Goal: Task Accomplishment & Management: Use online tool/utility

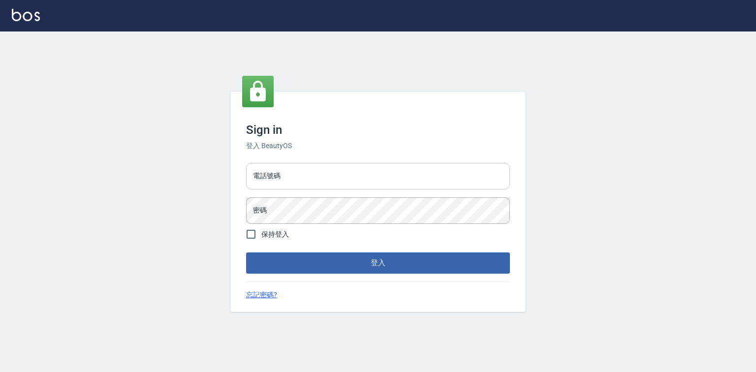
drag, startPoint x: 303, startPoint y: 163, endPoint x: 303, endPoint y: 173, distance: 9.8
click at [303, 163] on input "電話號碼" at bounding box center [378, 176] width 264 height 27
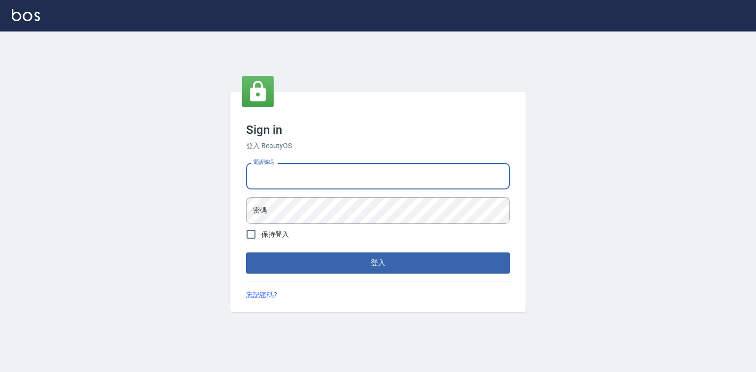
type input "0921855390"
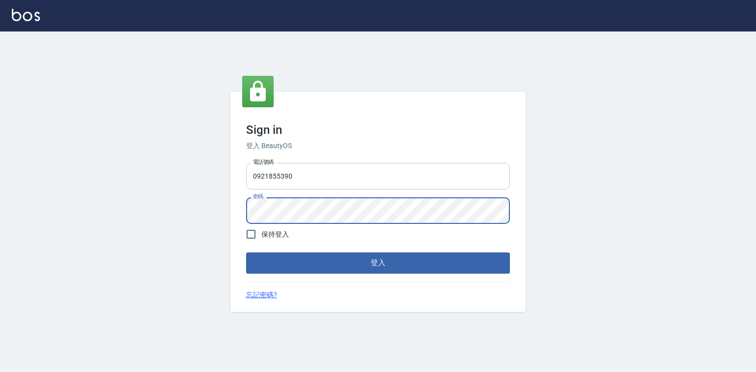
click at [246, 253] on button "登入" at bounding box center [378, 263] width 264 height 21
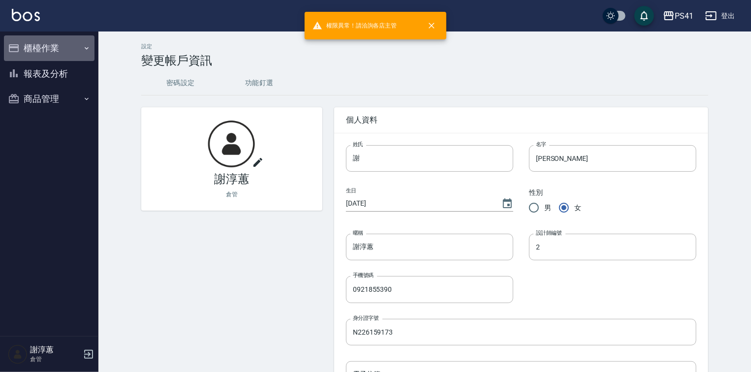
click at [68, 45] on button "櫃檯作業" at bounding box center [49, 48] width 91 height 26
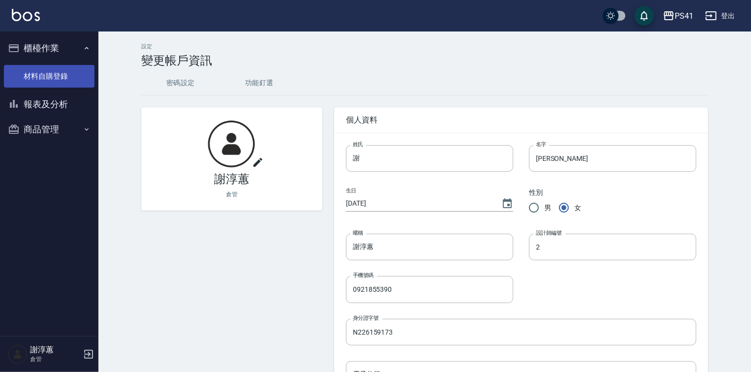
click at [64, 73] on link "材料自購登錄" at bounding box center [49, 76] width 91 height 23
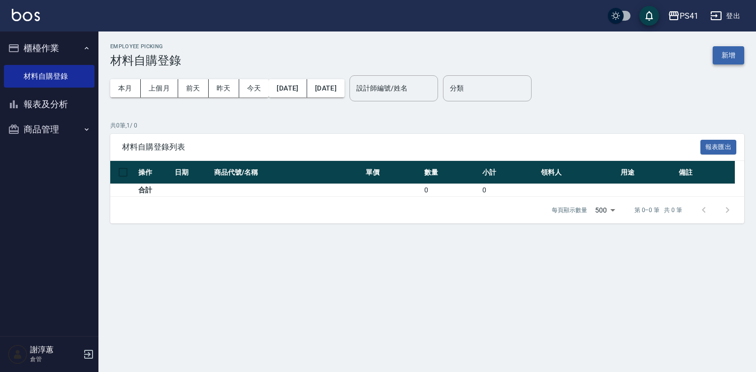
click at [726, 55] on button "新增" at bounding box center [729, 55] width 32 height 18
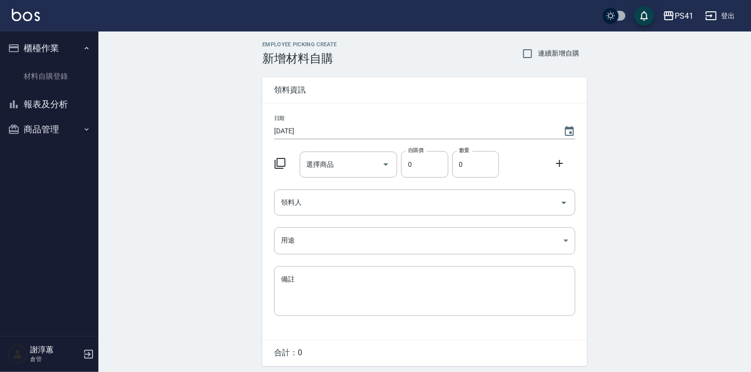
click at [87, 130] on icon "button" at bounding box center [87, 130] width 8 height 8
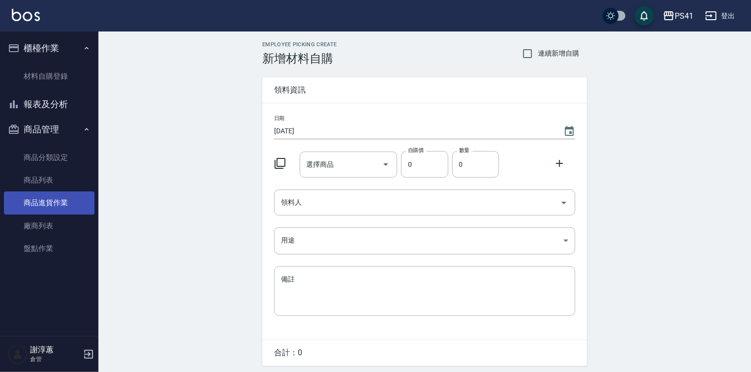
click at [51, 202] on link "商品進貨作業" at bounding box center [49, 203] width 91 height 23
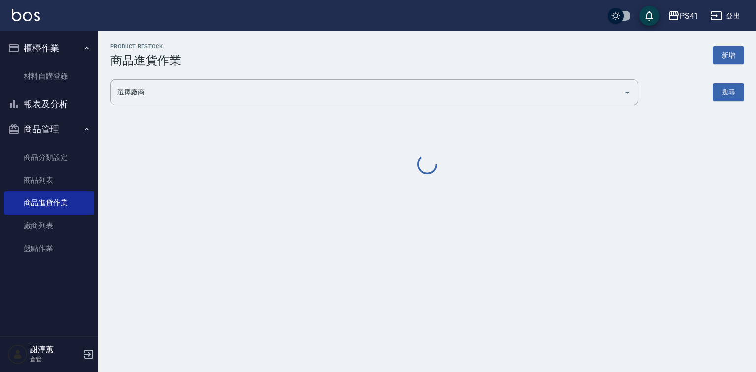
click at [725, 53] on button "新增" at bounding box center [729, 55] width 32 height 18
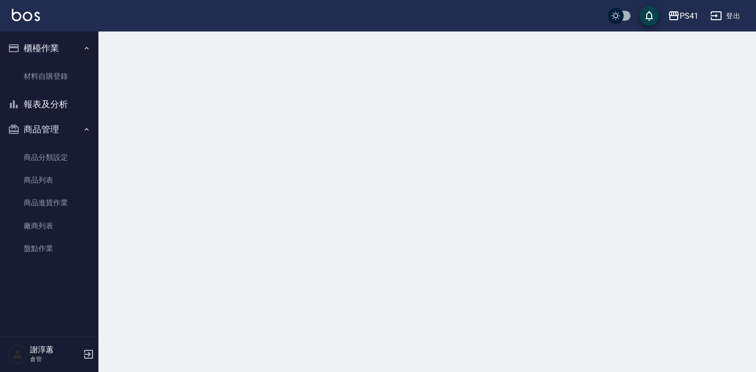
click at [725, 60] on div at bounding box center [378, 186] width 756 height 372
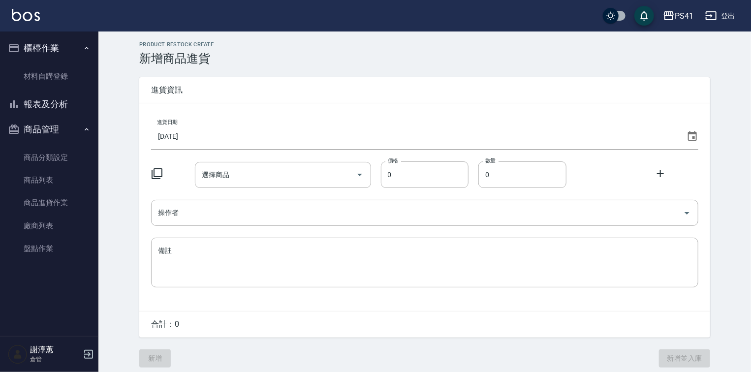
click at [243, 129] on input "[DATE]" at bounding box center [417, 136] width 532 height 27
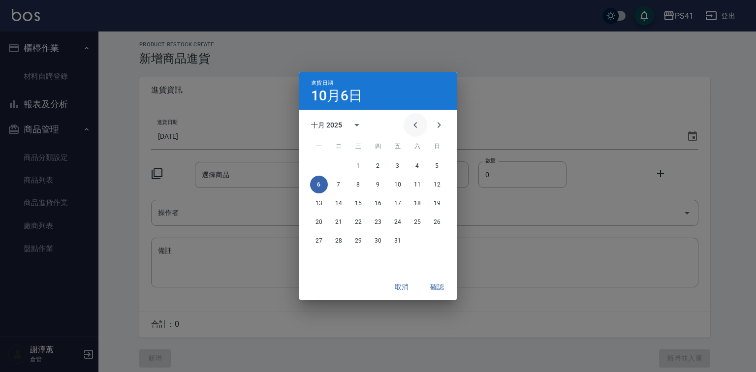
click at [412, 133] on button "Previous month" at bounding box center [416, 125] width 24 height 24
click at [334, 240] on button "30" at bounding box center [339, 241] width 18 height 18
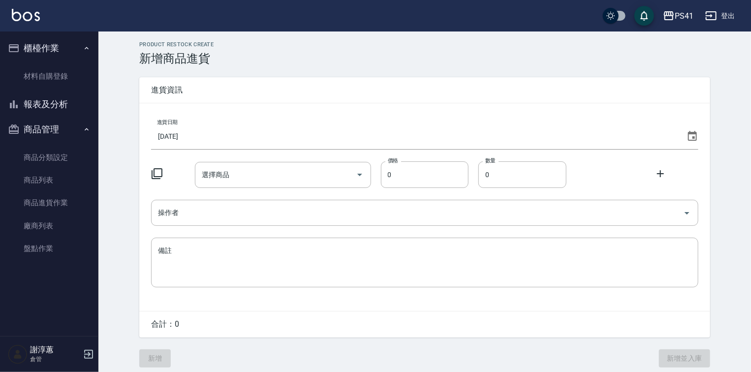
click at [162, 168] on icon at bounding box center [157, 173] width 11 height 11
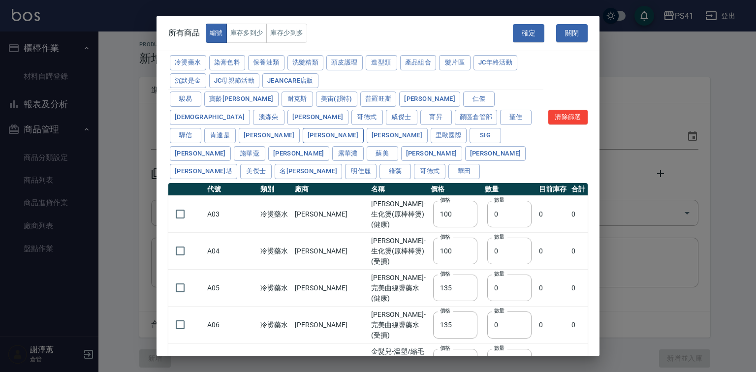
click at [303, 143] on button "[PERSON_NAME]" at bounding box center [333, 135] width 61 height 15
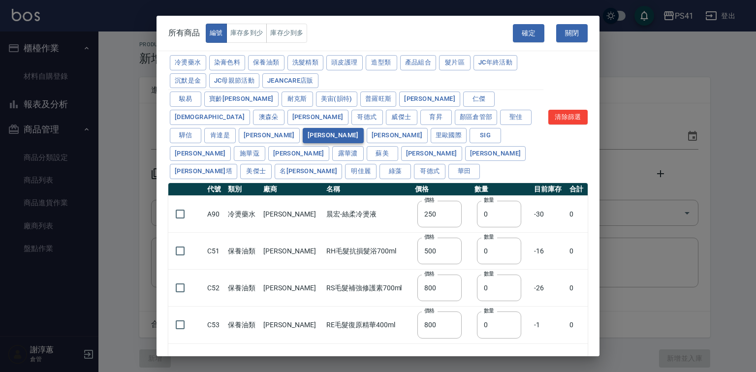
type input "250"
type input "500"
type input "800"
click at [189, 256] on td at bounding box center [186, 251] width 36 height 37
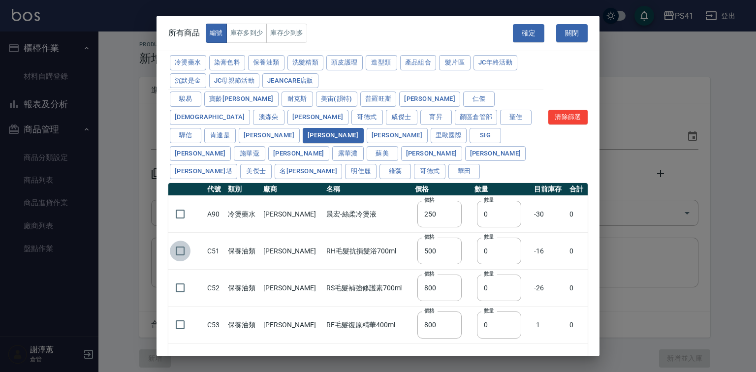
drag, startPoint x: 187, startPoint y: 256, endPoint x: 183, endPoint y: 262, distance: 7.5
click at [186, 257] on input "checkbox" at bounding box center [180, 251] width 21 height 21
checkbox input "true"
click at [178, 278] on input "checkbox" at bounding box center [180, 288] width 21 height 21
checkbox input "true"
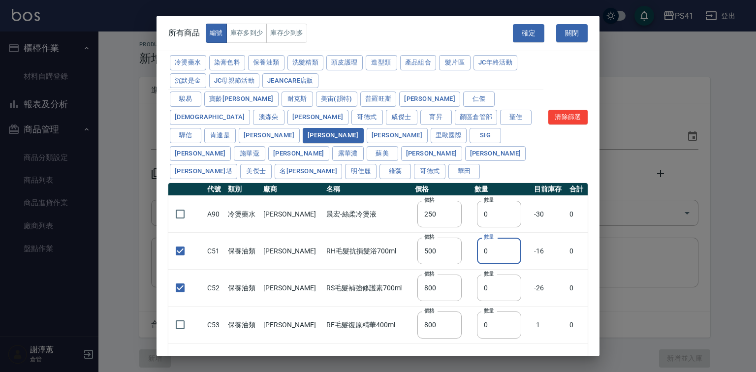
drag, startPoint x: 487, startPoint y: 257, endPoint x: 453, endPoint y: 263, distance: 34.6
click at [453, 263] on tr "C51 保養油類 晨宏 RH毛髮抗損髮浴700ml 價格 500 價格 數量 0 數量 -16 0" at bounding box center [378, 251] width 420 height 37
type input "2"
drag, startPoint x: 496, startPoint y: 292, endPoint x: 441, endPoint y: 295, distance: 55.7
click at [441, 295] on tr "C52 保養油類 晨宏 RS毛髮補強修護素700ml 價格 800 價格 數量 0 數量 -26 0" at bounding box center [378, 288] width 420 height 37
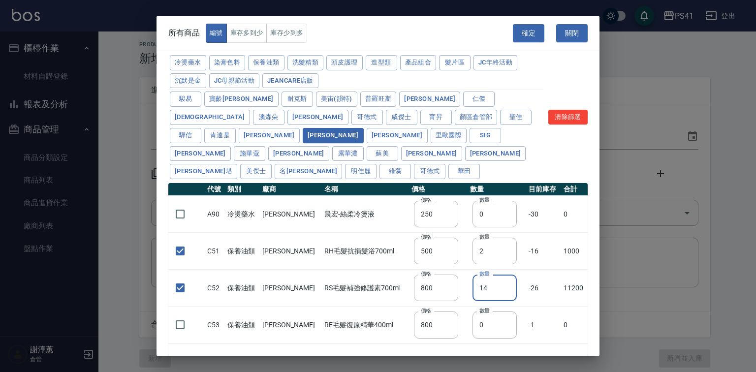
drag, startPoint x: 473, startPoint y: 289, endPoint x: 454, endPoint y: 292, distance: 18.4
click at [468, 292] on td "數量 14 數量" at bounding box center [497, 288] width 59 height 37
type input "4"
click at [522, 34] on button "確定" at bounding box center [529, 33] width 32 height 18
type input "C51 RH毛髮抗損髮浴700ml"
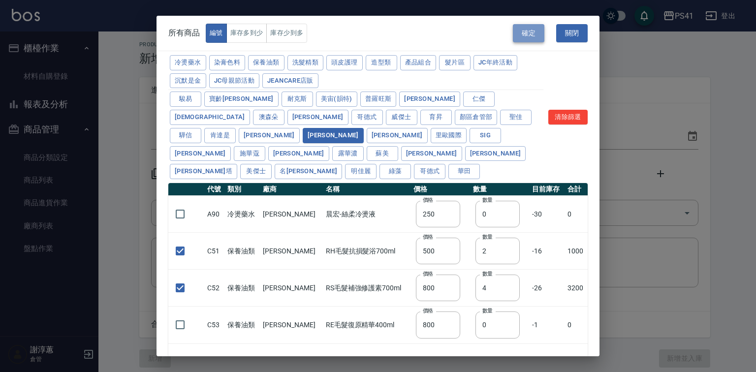
type input "500"
type input "2"
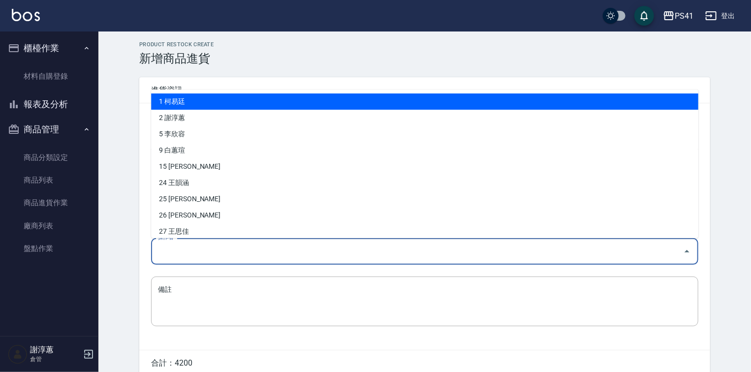
click at [176, 250] on input "操作者" at bounding box center [418, 251] width 524 height 17
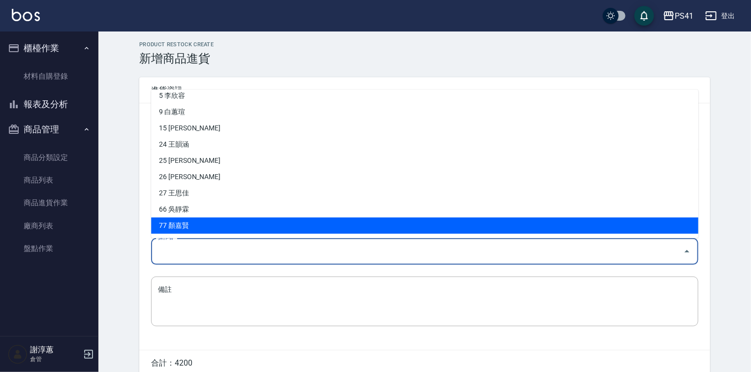
scroll to position [70, 0]
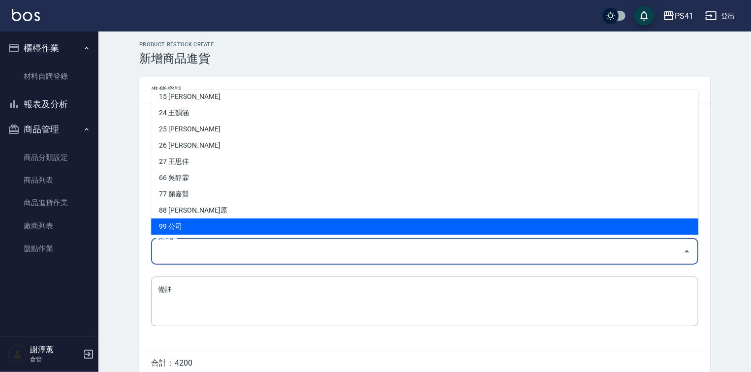
click at [196, 221] on li "99 公司" at bounding box center [425, 227] width 548 height 16
type input "公司"
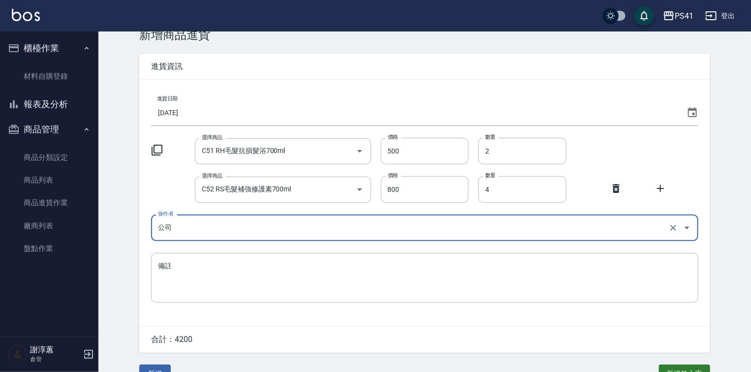
scroll to position [47, 0]
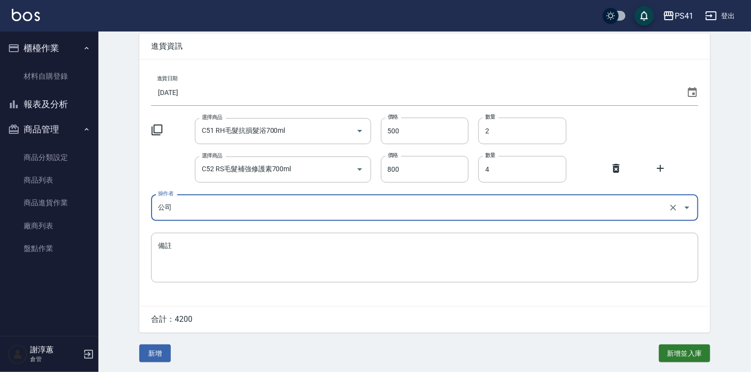
click at [146, 350] on button "新增" at bounding box center [155, 354] width 32 height 18
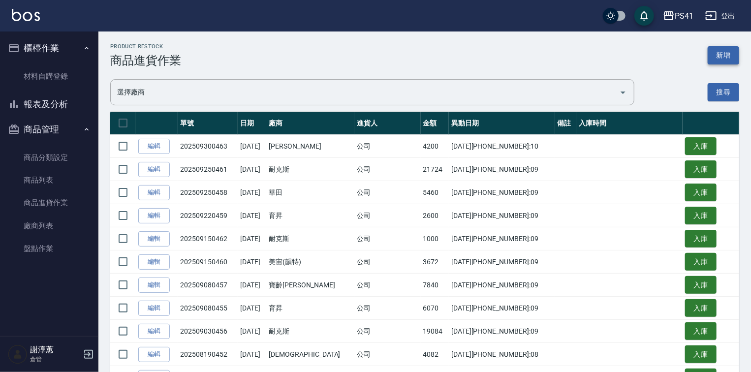
click at [717, 48] on button "新增" at bounding box center [724, 55] width 32 height 18
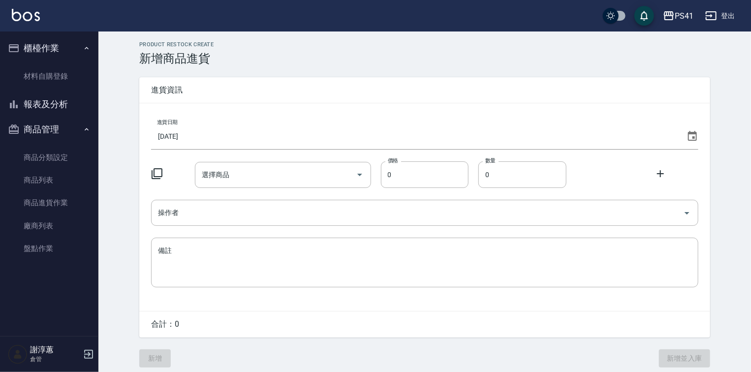
click at [270, 136] on input "[DATE]" at bounding box center [417, 136] width 532 height 27
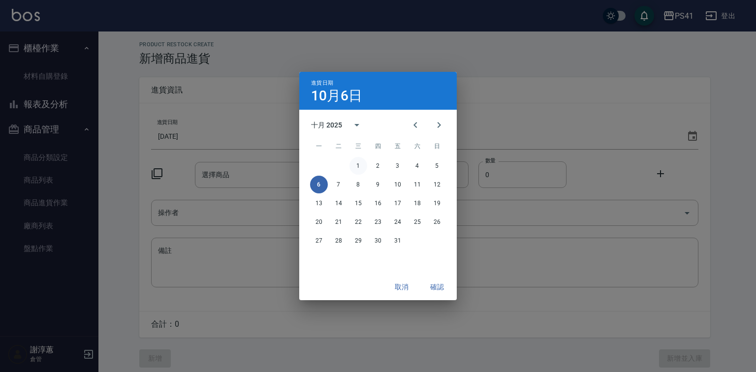
click at [355, 167] on button "1" at bounding box center [359, 166] width 18 height 18
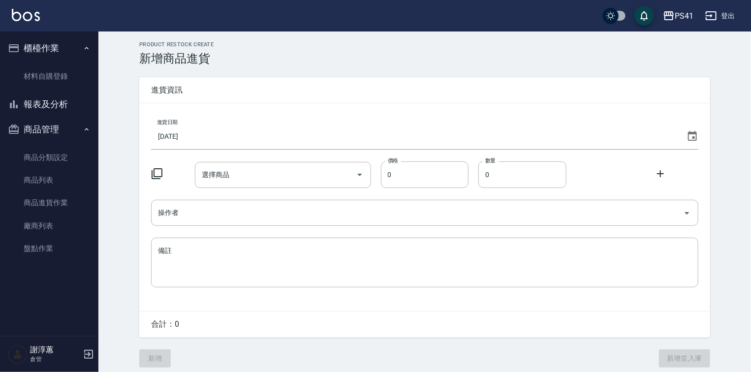
click at [163, 173] on icon at bounding box center [157, 174] width 12 height 12
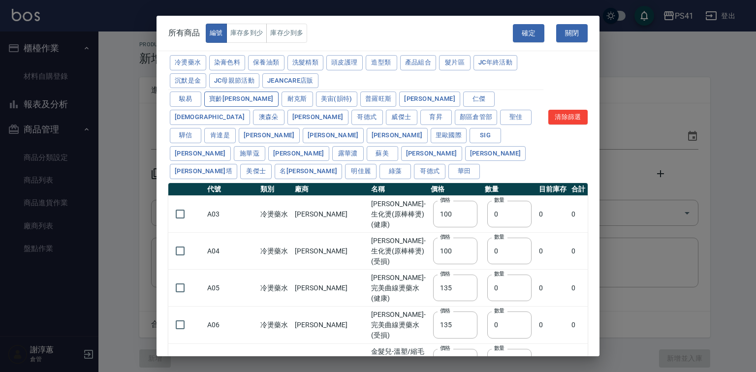
click at [282, 107] on button "耐克斯" at bounding box center [298, 99] width 32 height 15
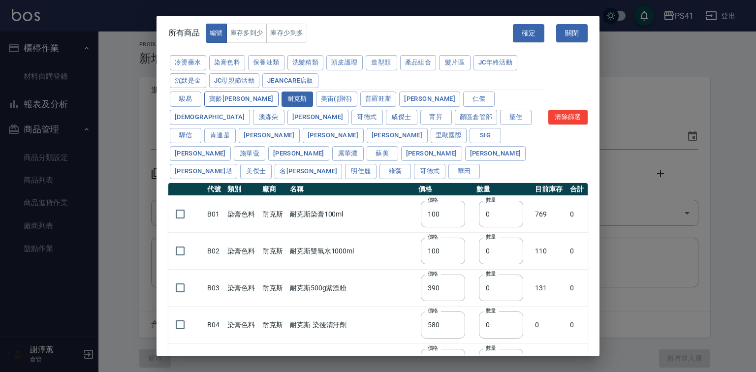
type input "390"
type input "580"
type input "2720"
type input "1040"
type input "1520"
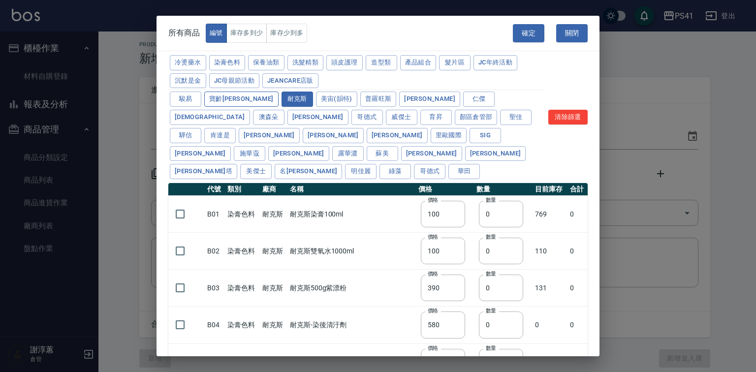
type input "1520"
type input "2000"
type input "270"
type input "272"
type input "790"
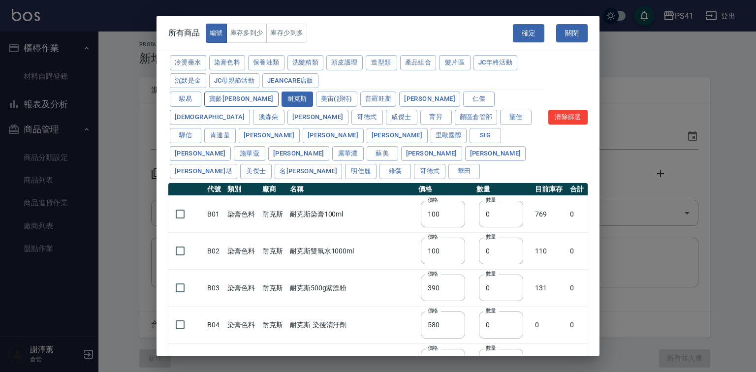
type input "790"
type input "990"
type input "999"
type input "500"
type input "690"
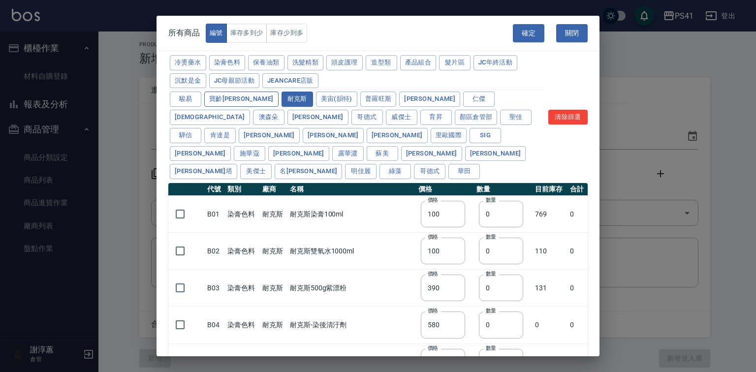
type input "650"
type input "600"
type input "500"
click at [223, 107] on button "寶齡[PERSON_NAME]" at bounding box center [241, 99] width 74 height 15
type input "1221"
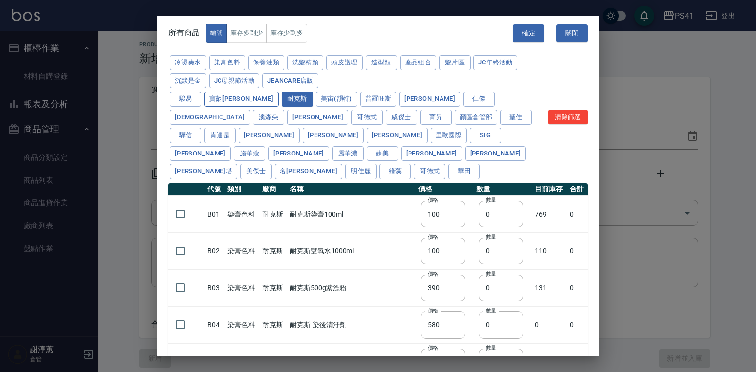
type input "900"
type input "315"
type input "273"
type input "1183"
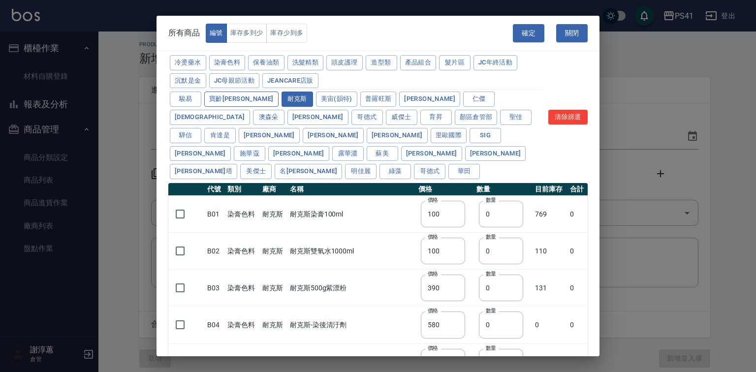
type input "798"
type input "481"
type input "640"
type input "308"
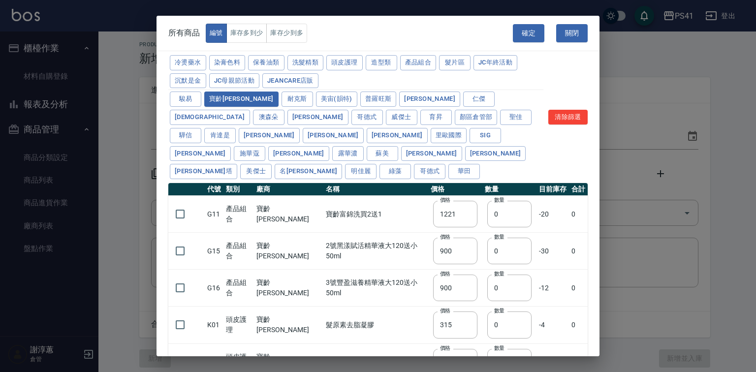
scroll to position [79, 0]
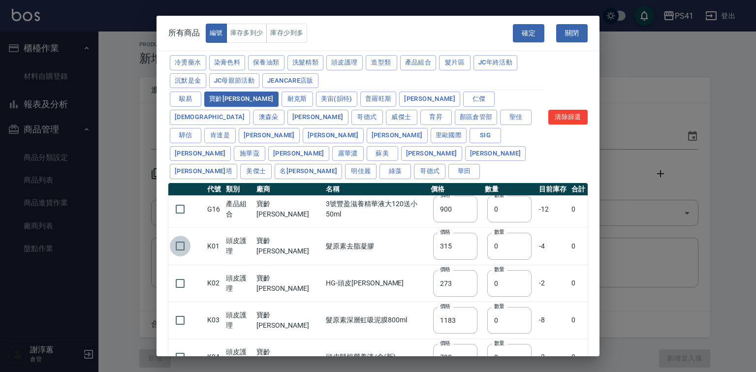
click at [170, 244] on input "checkbox" at bounding box center [180, 246] width 21 height 21
checkbox input "true"
drag, startPoint x: 467, startPoint y: 244, endPoint x: 446, endPoint y: 247, distance: 21.8
click at [447, 245] on tr "K01 頭皮護理 寶齡富錦 髮原素去脂凝膠 價格 315 價格 數量 0 數量 -4 0" at bounding box center [378, 246] width 420 height 37
type input "4"
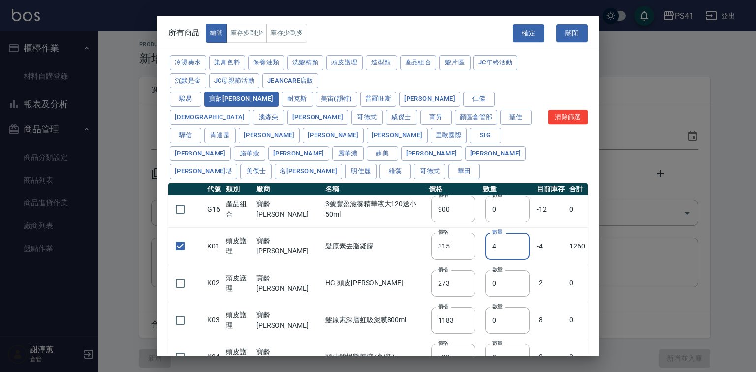
drag, startPoint x: 170, startPoint y: 283, endPoint x: 386, endPoint y: 288, distance: 216.2
click at [170, 284] on input "checkbox" at bounding box center [180, 283] width 21 height 21
checkbox input "true"
drag, startPoint x: 486, startPoint y: 285, endPoint x: 477, endPoint y: 297, distance: 15.4
click at [486, 289] on input "0" at bounding box center [508, 283] width 44 height 27
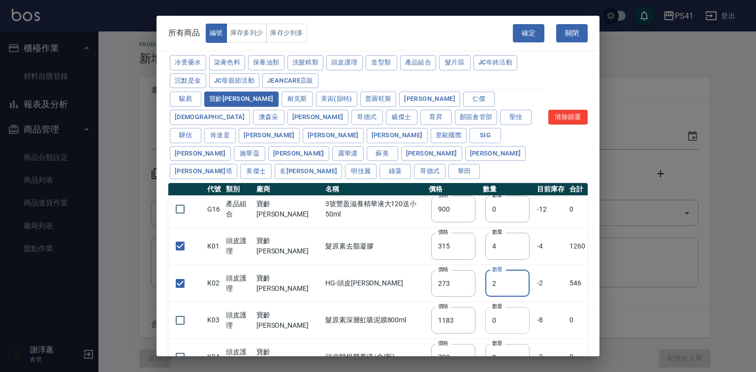
type input "2"
drag, startPoint x: 486, startPoint y: 315, endPoint x: 433, endPoint y: 371, distance: 77.3
click at [434, 360] on div "所有商品 編號 庫存多到少 庫存少到多 確定 關閉 冷燙藥水 染膏色料 保養油類 洗髮精類 頭皮護理 造型類 產品組合 髮片區 JC年終活動 沉默是金 JC母…" at bounding box center [378, 186] width 756 height 372
type input "2"
click at [173, 323] on input "checkbox" at bounding box center [180, 320] width 21 height 21
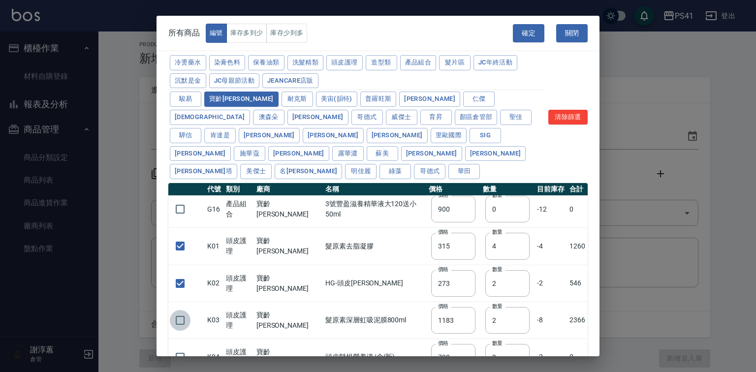
checkbox input "true"
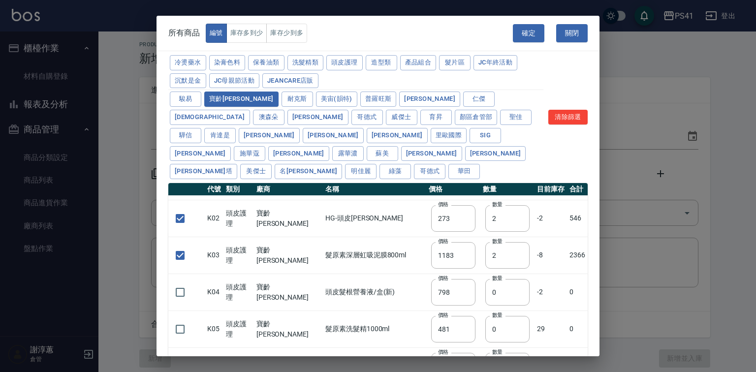
scroll to position [195, 0]
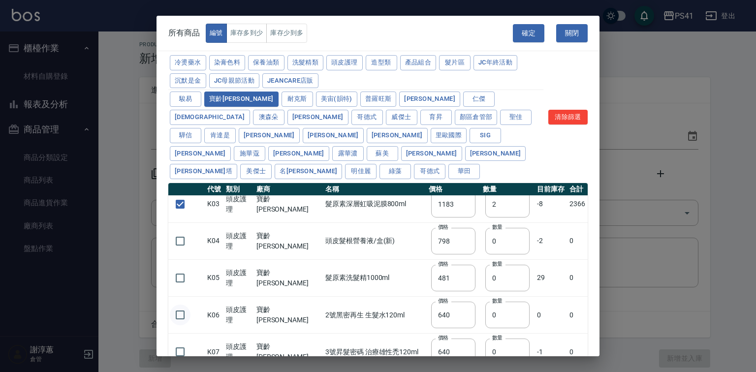
click at [181, 313] on input "checkbox" at bounding box center [180, 315] width 21 height 21
checkbox input "true"
drag, startPoint x: 495, startPoint y: 314, endPoint x: 478, endPoint y: 325, distance: 20.2
click at [486, 325] on input "0" at bounding box center [508, 315] width 44 height 27
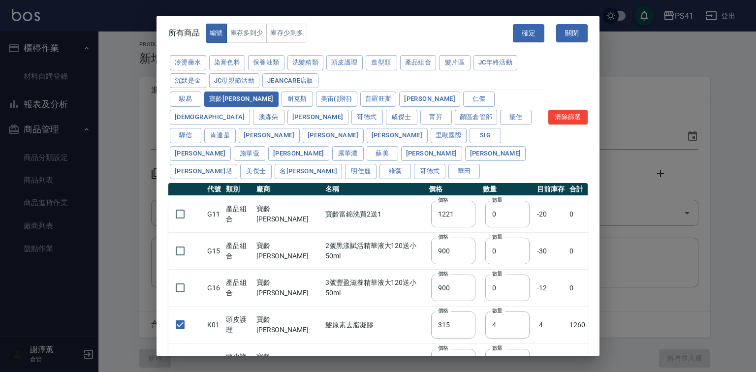
scroll to position [0, 0]
type input "2"
click at [356, 64] on button "頭皮護理" at bounding box center [344, 62] width 36 height 15
checkbox input "true"
type input "315"
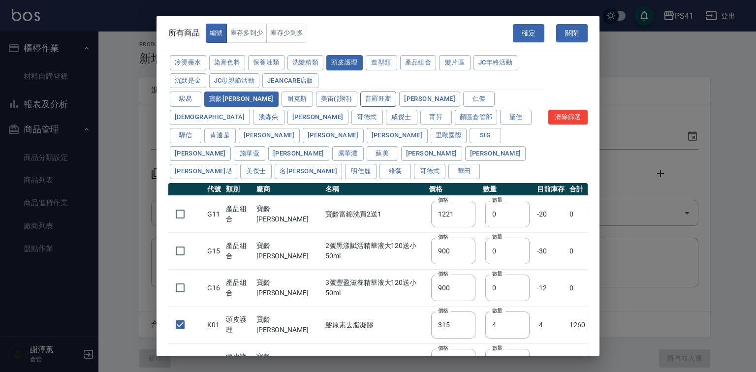
type input "4"
checkbox input "true"
type input "273"
type input "2"
checkbox input "true"
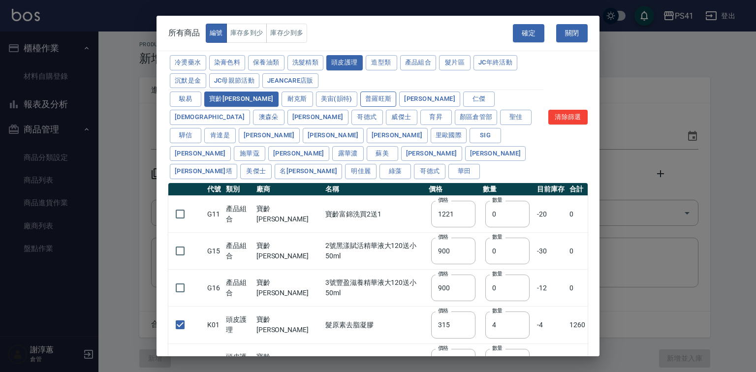
type input "1183"
type input "2"
checkbox input "false"
type input "798"
type input "0"
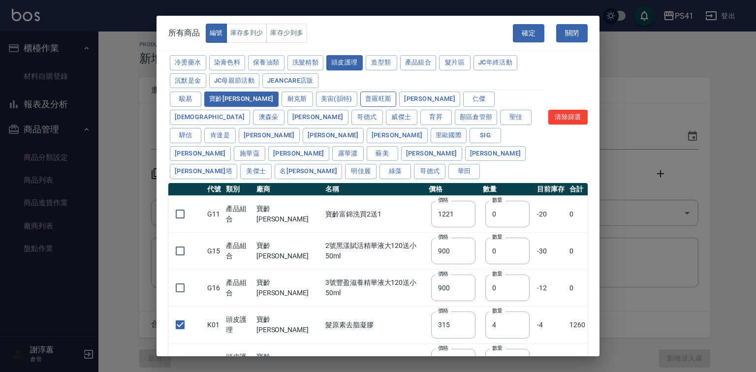
checkbox input "false"
type input "481"
type input "0"
type input "640"
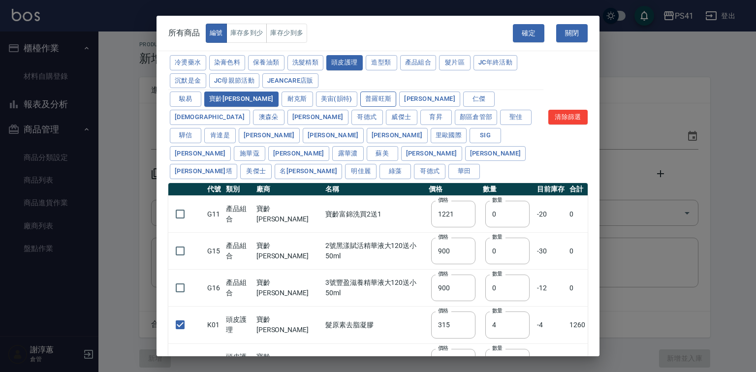
type input "308"
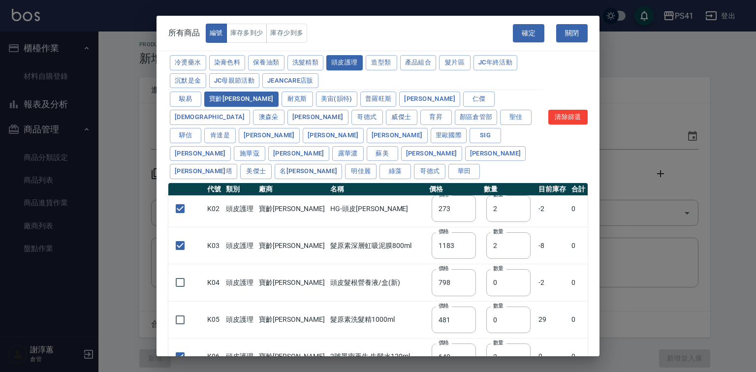
scroll to position [5, 0]
click at [234, 98] on div "冷燙藥水 染膏色料 保養油類 洗髮精類 頭皮護理 造型類 產品組合 髮片區 JC年終活動 沉默是金 JC母親節活動 JeanCare店販 駿易 寶齡富錦 耐克…" at bounding box center [355, 117] width 375 height 127
click at [233, 107] on button "寶齡[PERSON_NAME]" at bounding box center [241, 99] width 74 height 15
drag, startPoint x: 559, startPoint y: 121, endPoint x: 363, endPoint y: 63, distance: 204.4
click at [559, 122] on button "清除篩選" at bounding box center [568, 117] width 39 height 15
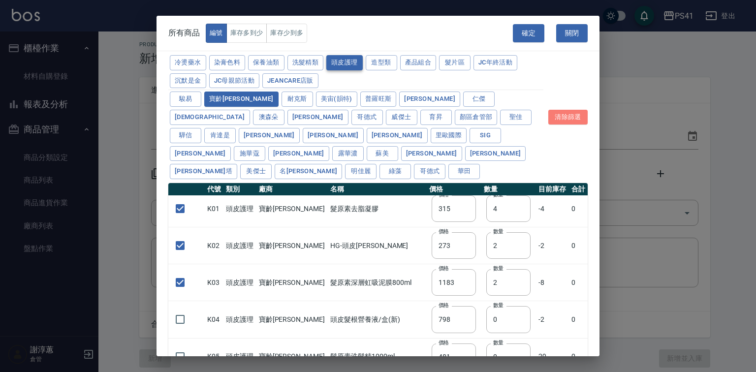
click at [363, 63] on button "頭皮護理" at bounding box center [344, 62] width 36 height 15
checkbox input "true"
type input "315"
type input "4"
checkbox input "true"
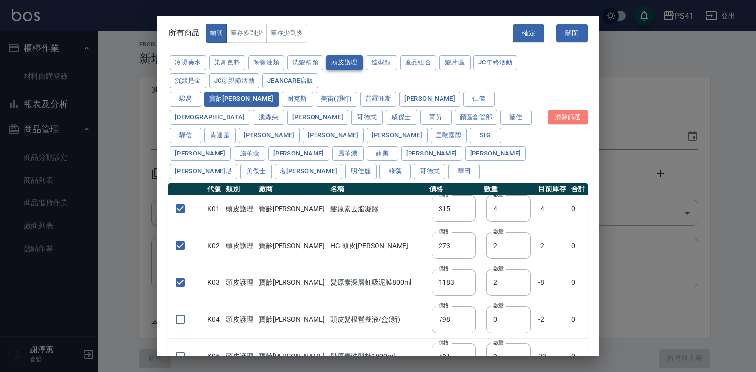
type input "273"
type input "2"
checkbox input "true"
type input "1183"
type input "2"
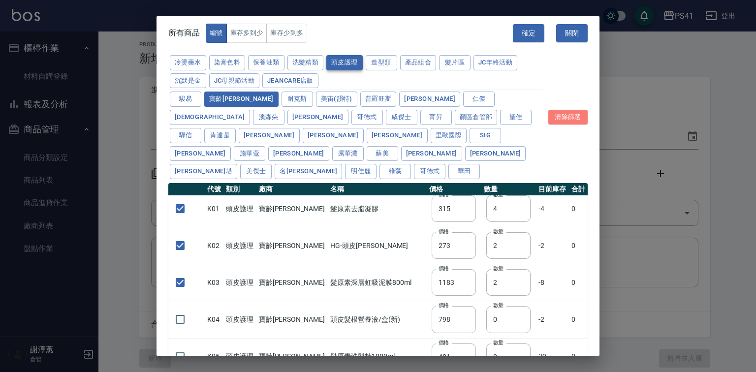
type input "798"
type input "481"
checkbox input "true"
type input "640"
type input "2"
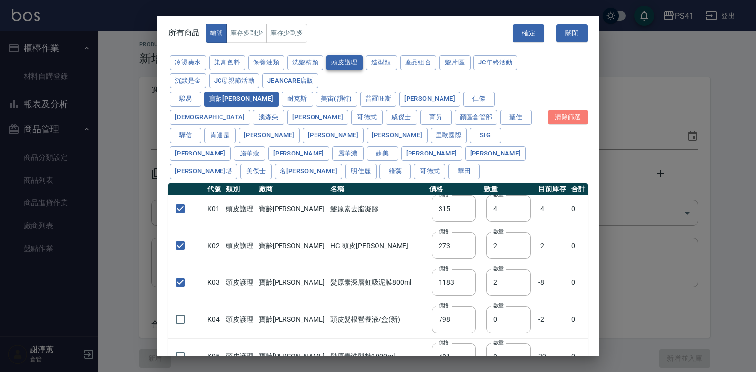
type input "640"
type input "308"
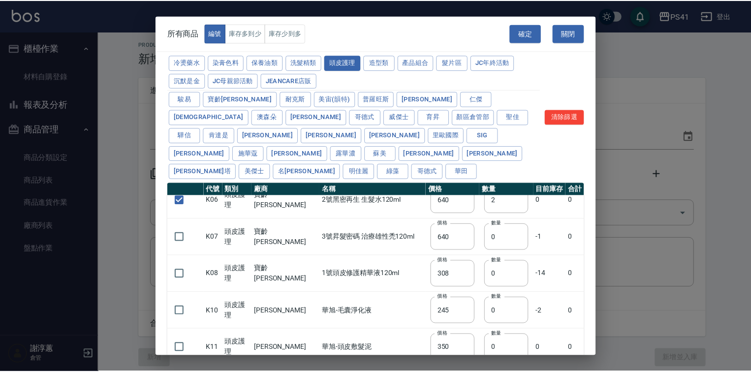
scroll to position [242, 0]
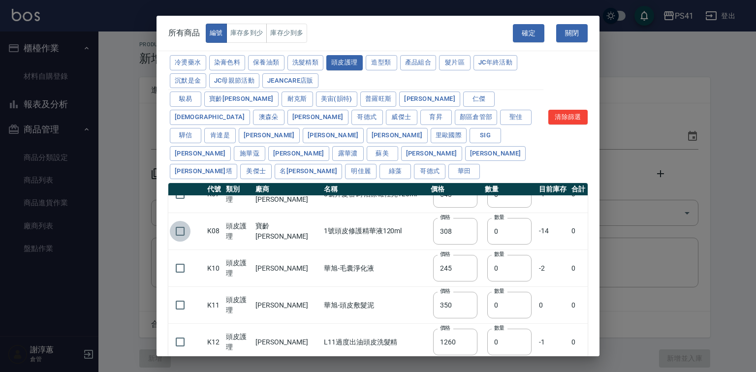
click at [177, 232] on input "checkbox" at bounding box center [180, 231] width 21 height 21
checkbox input "true"
drag, startPoint x: 484, startPoint y: 231, endPoint x: 473, endPoint y: 235, distance: 11.5
click at [487, 235] on input "0" at bounding box center [509, 231] width 44 height 27
type input "2"
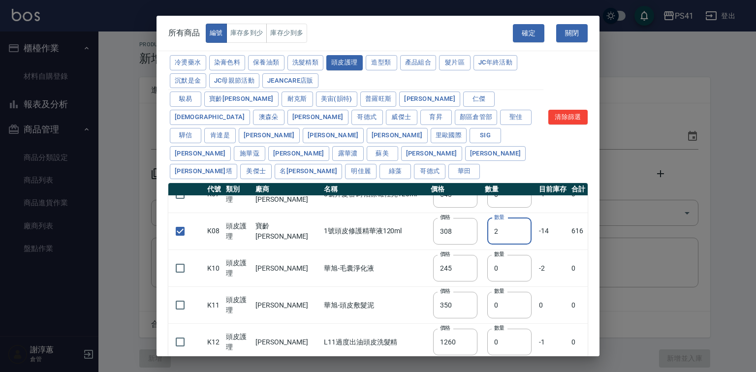
click at [542, 35] on button "確定" at bounding box center [529, 33] width 32 height 18
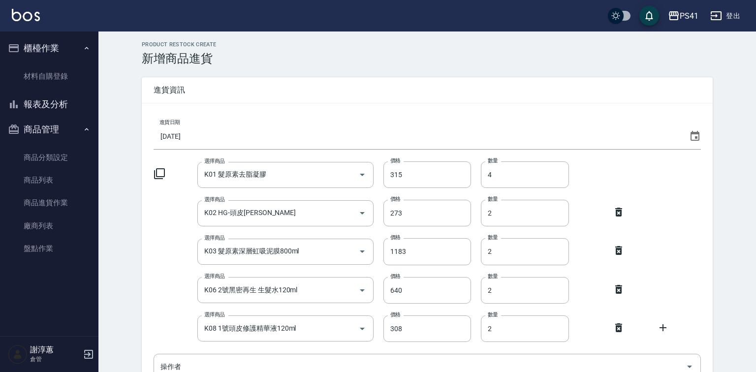
type input "K01 髮原素去脂凝膠"
type input "315"
type input "4"
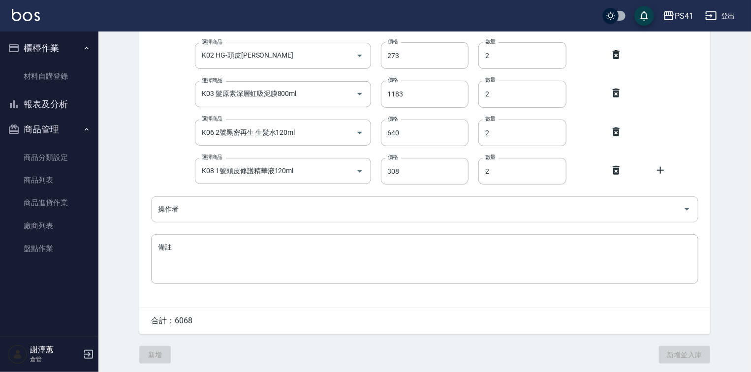
click at [283, 199] on div "操作者" at bounding box center [425, 209] width 548 height 26
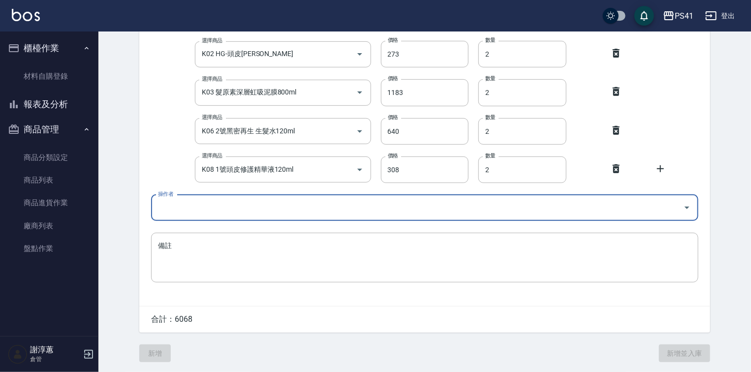
scroll to position [162, 0]
click at [282, 200] on input "操作者" at bounding box center [418, 207] width 524 height 17
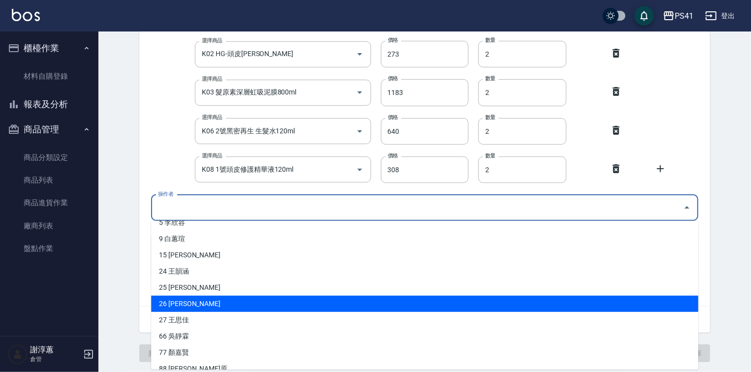
scroll to position [70, 0]
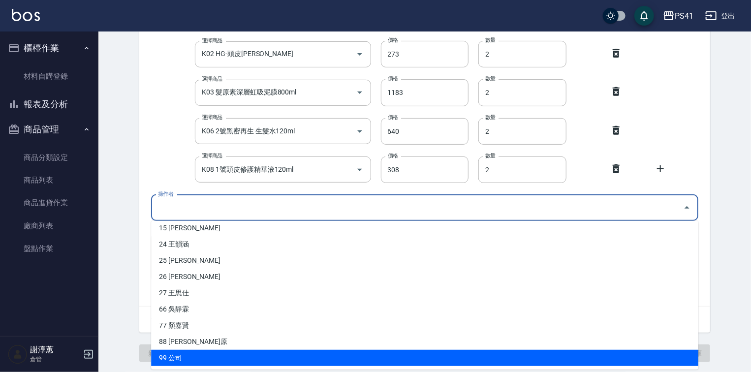
click at [197, 352] on li "99 公司" at bounding box center [425, 358] width 548 height 16
type input "公司"
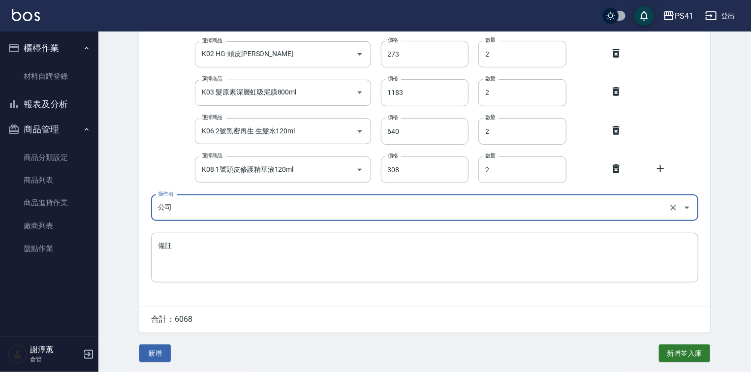
click at [166, 354] on button "新增" at bounding box center [155, 354] width 32 height 18
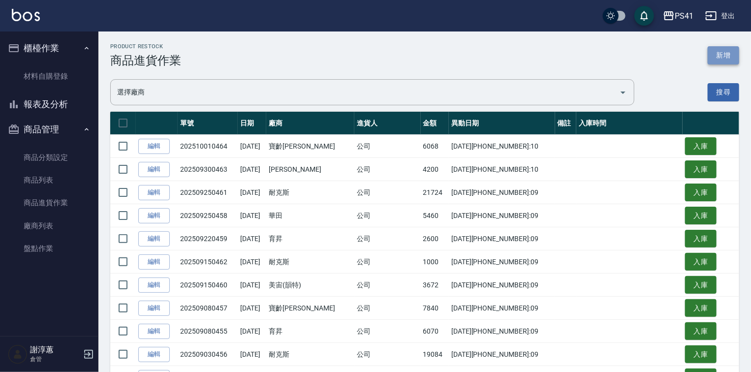
click at [731, 57] on button "新增" at bounding box center [724, 55] width 32 height 18
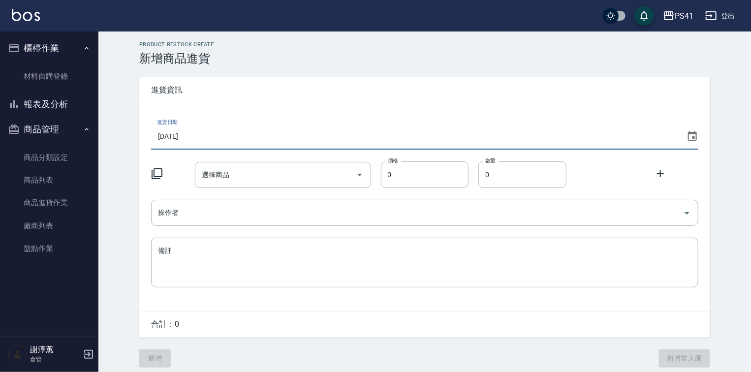
click at [219, 141] on input "[DATE]" at bounding box center [417, 136] width 532 height 27
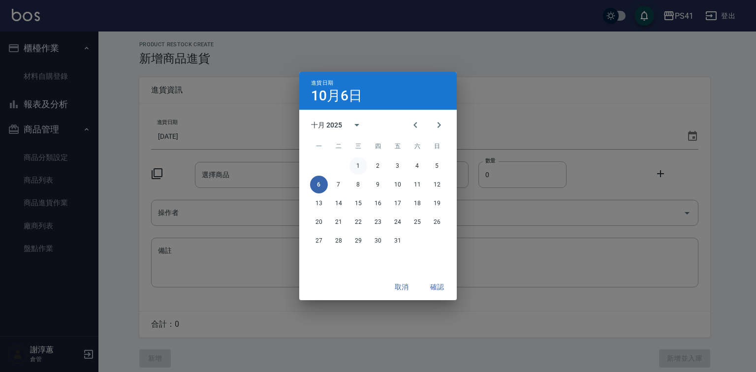
click at [360, 166] on button "1" at bounding box center [359, 166] width 18 height 18
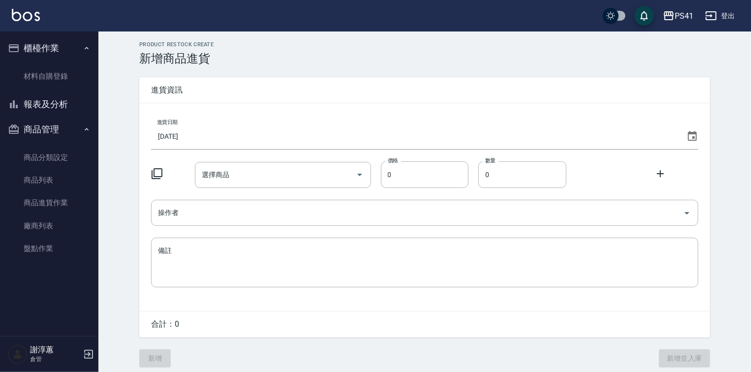
click at [150, 173] on div "進貨日期 [DATE] 選擇商品 選擇商品 價格 0 價格 數量 0 數量 操作者 操作者 備註 x 備註" at bounding box center [424, 207] width 571 height 208
click at [157, 174] on icon at bounding box center [157, 174] width 12 height 12
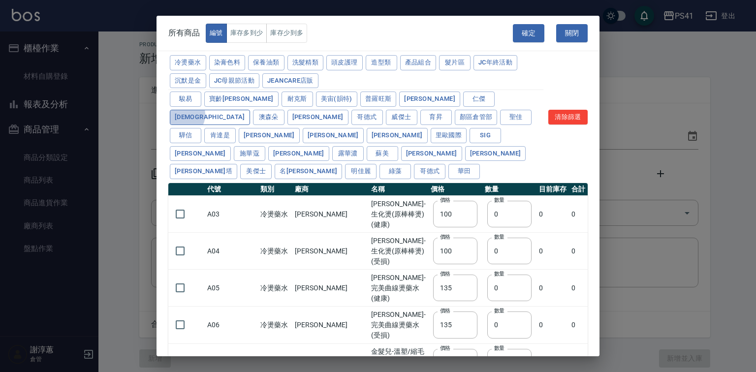
click at [250, 110] on button "[DEMOGRAPHIC_DATA]" at bounding box center [210, 117] width 80 height 15
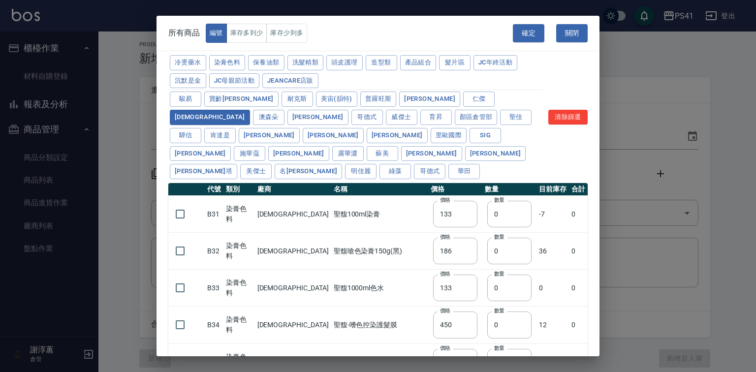
type input "133"
type input "186"
type input "133"
type input "450"
type input "350"
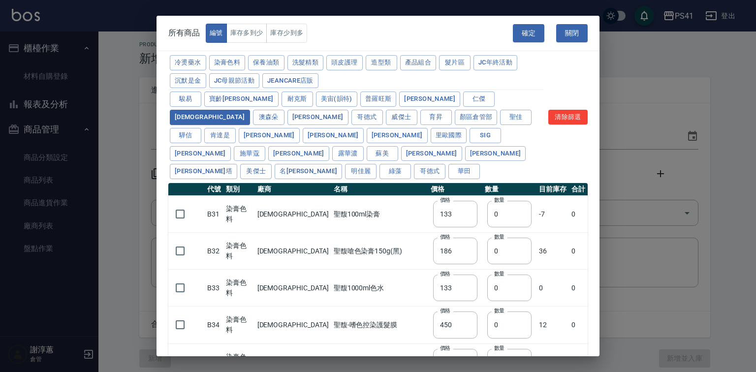
type input "112"
type input "221"
type input "330"
type input "290"
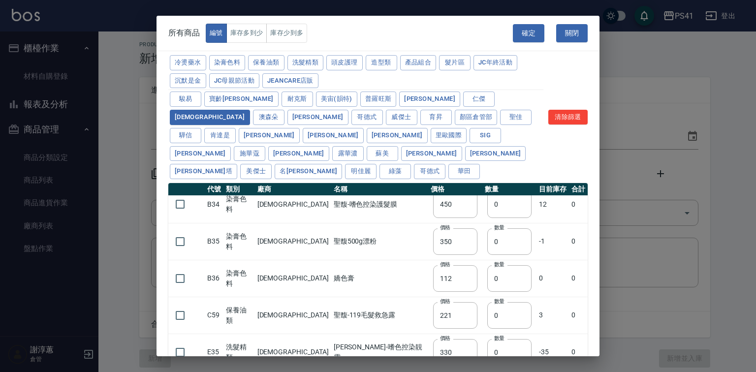
scroll to position [121, 0]
click at [579, 122] on button "清除篩選" at bounding box center [568, 117] width 39 height 15
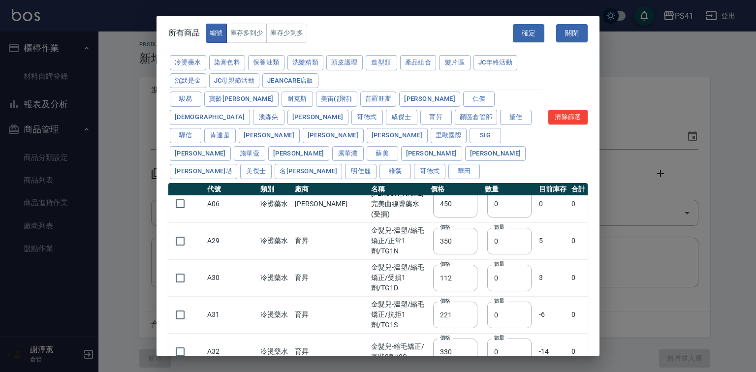
type input "100"
type input "135"
type input "180"
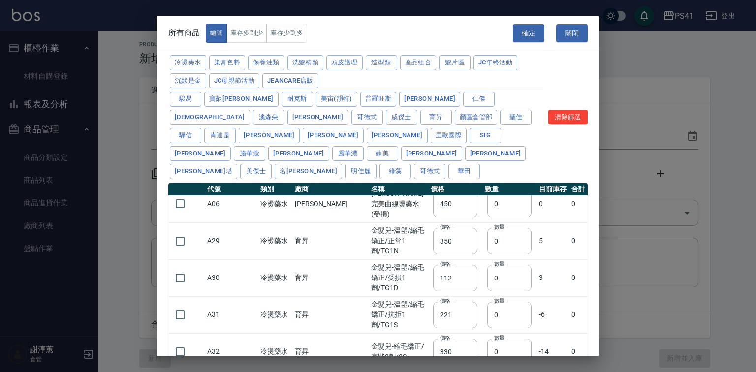
type input "180"
type input "160"
click at [316, 69] on button "洗髮精類" at bounding box center [306, 62] width 36 height 15
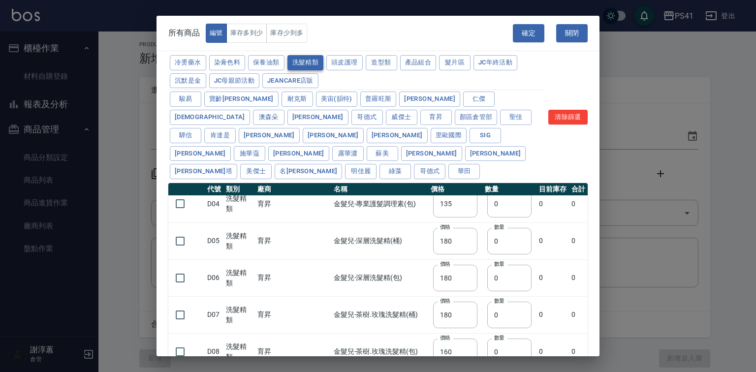
type input "150"
type input "160"
type input "170"
type input "155"
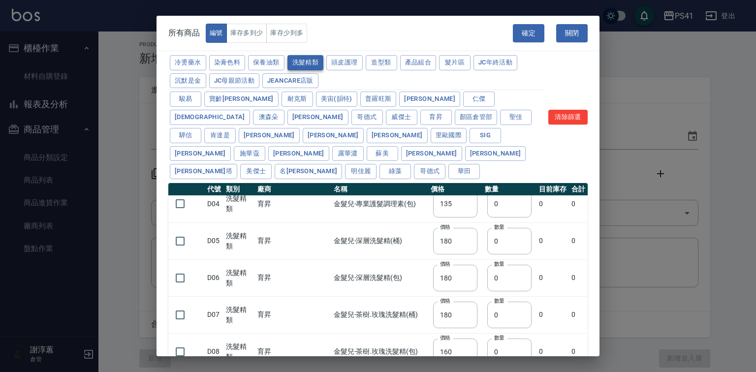
type input "165"
type input "190"
type input "200"
type input "440"
type input "200"
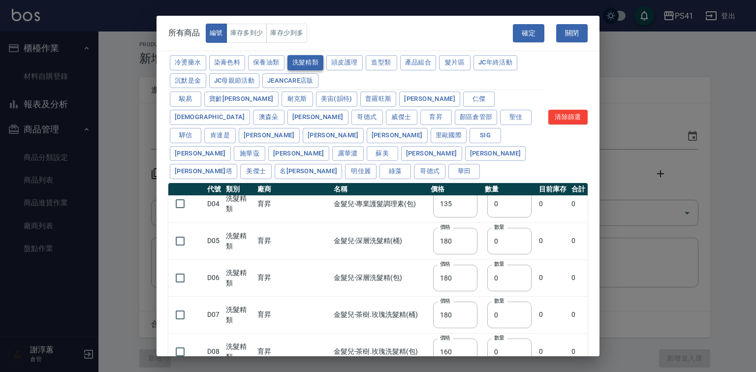
type input "420"
type input "330"
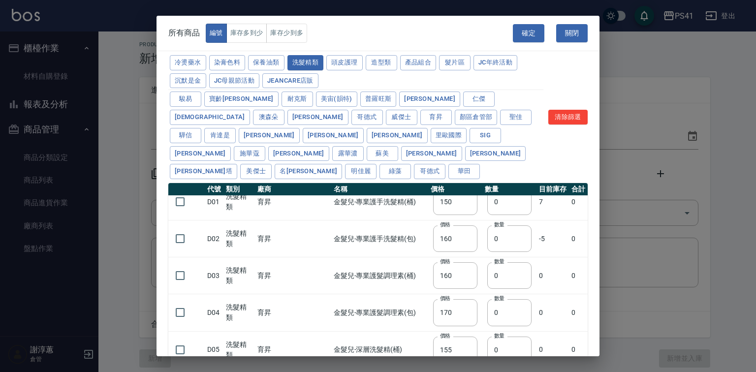
scroll to position [0, 0]
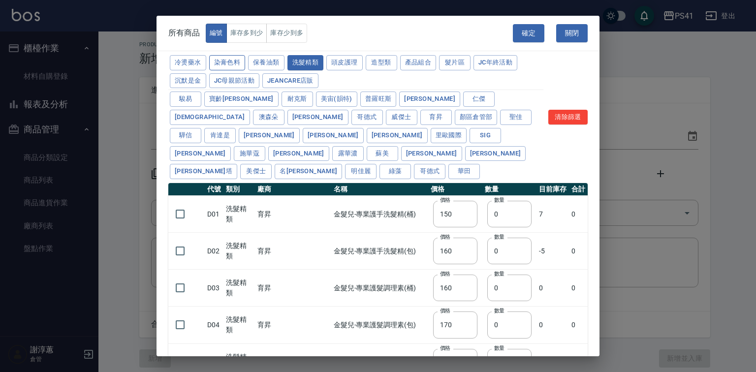
click at [244, 65] on button "染膏色料" at bounding box center [227, 62] width 36 height 15
type input "100"
type input "390"
type input "580"
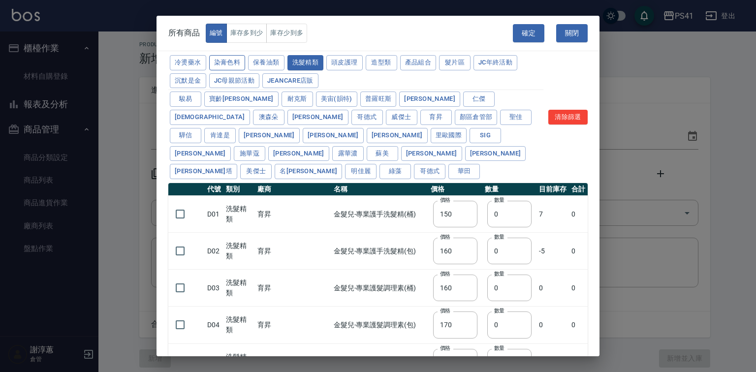
type input "105"
type input "406"
type input "105"
type input "450"
type input "102"
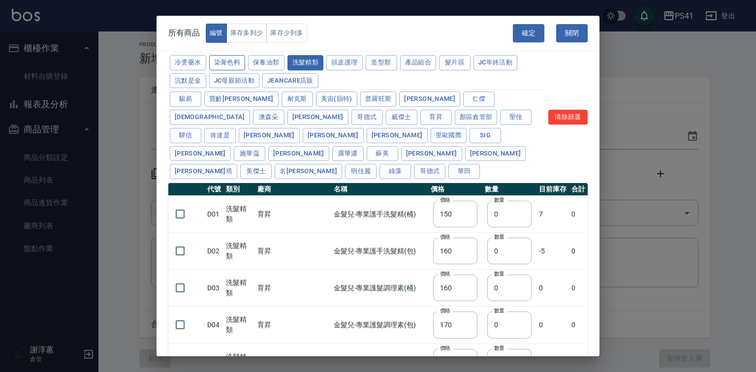
type input "137"
type input "110"
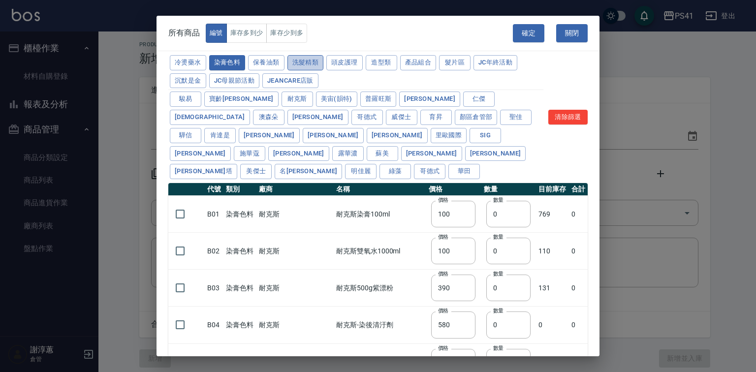
click at [324, 67] on button "洗髮精類" at bounding box center [306, 62] width 36 height 15
type input "150"
type input "160"
type input "170"
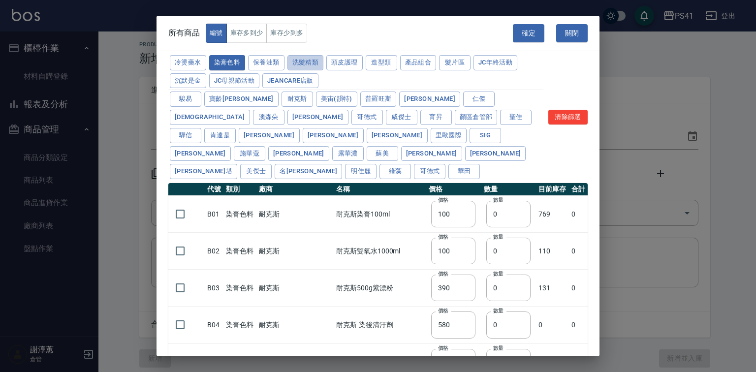
type input "155"
type input "165"
type input "190"
type input "200"
type input "440"
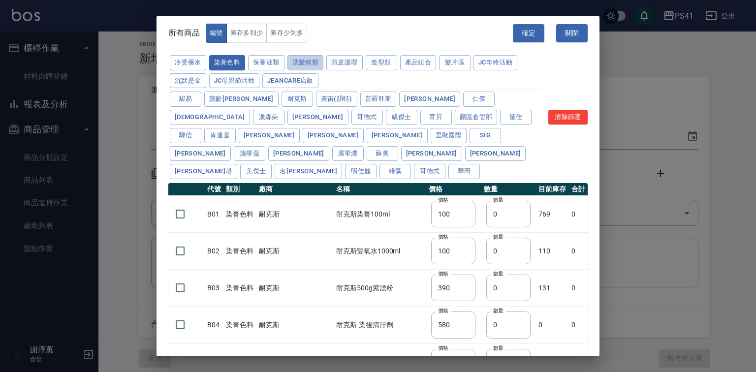
type input "200"
type input "420"
type input "330"
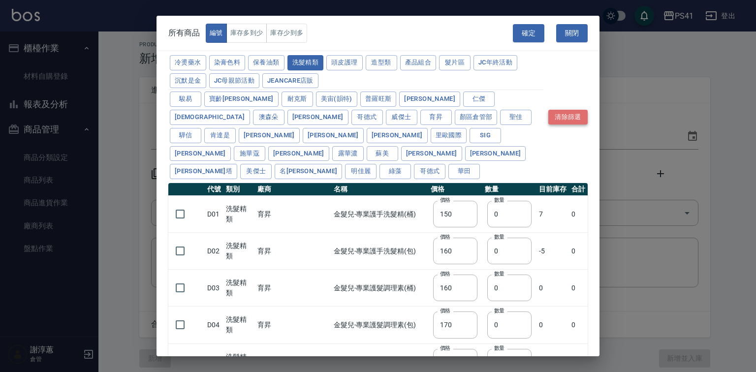
click at [558, 116] on button "清除篩選" at bounding box center [568, 117] width 39 height 15
click at [250, 110] on button "[DEMOGRAPHIC_DATA]" at bounding box center [210, 117] width 80 height 15
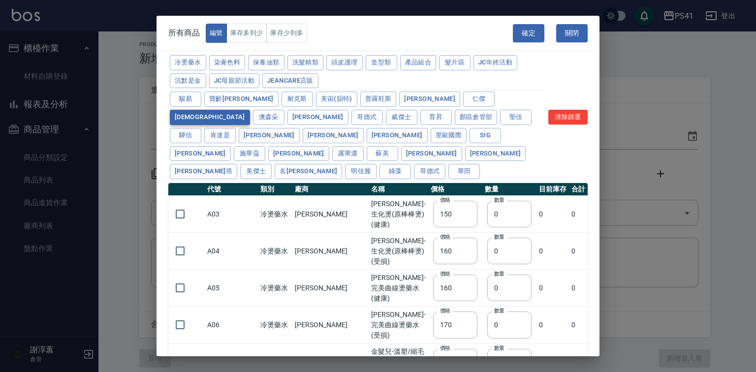
type input "100"
type input "135"
type input "180"
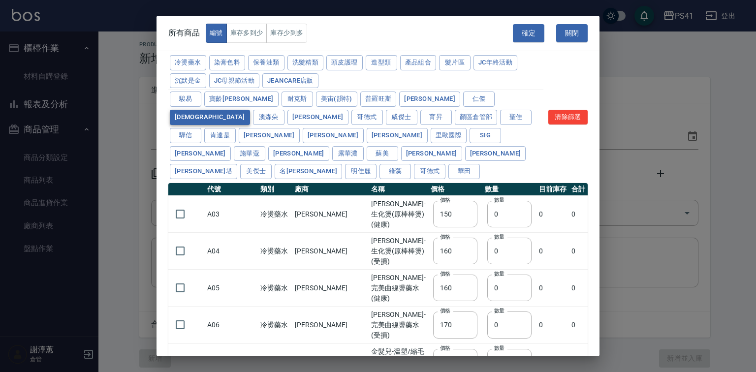
type input "180"
type input "160"
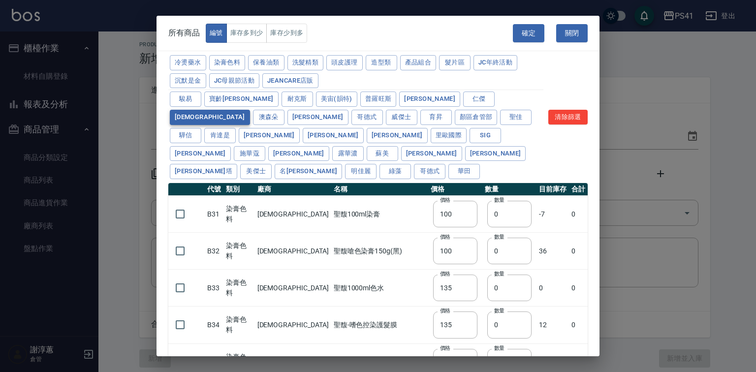
type input "133"
type input "186"
type input "133"
type input "450"
type input "350"
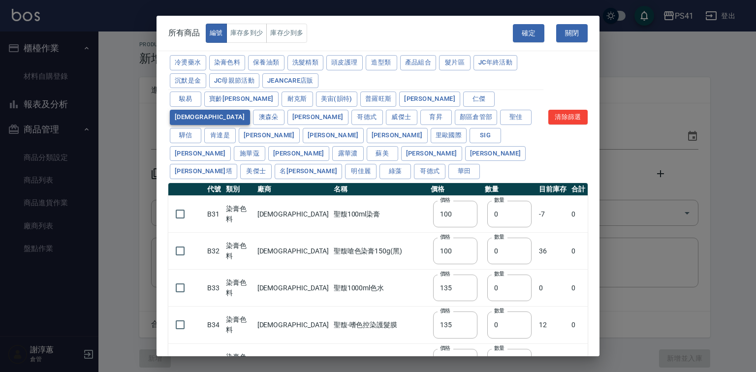
type input "112"
type input "221"
type input "330"
type input "290"
click at [250, 110] on button "[DEMOGRAPHIC_DATA]" at bounding box center [210, 117] width 80 height 15
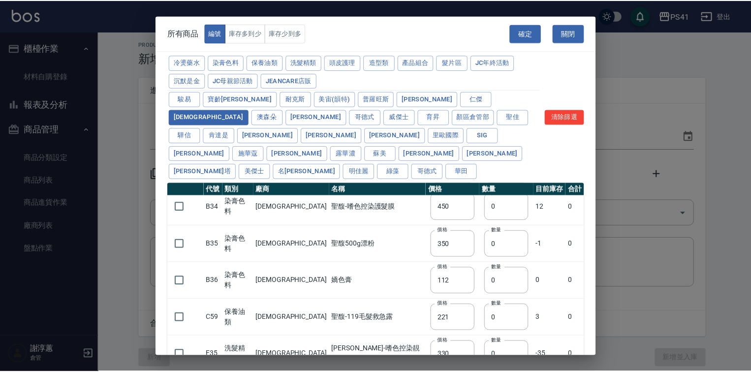
scroll to position [121, 0]
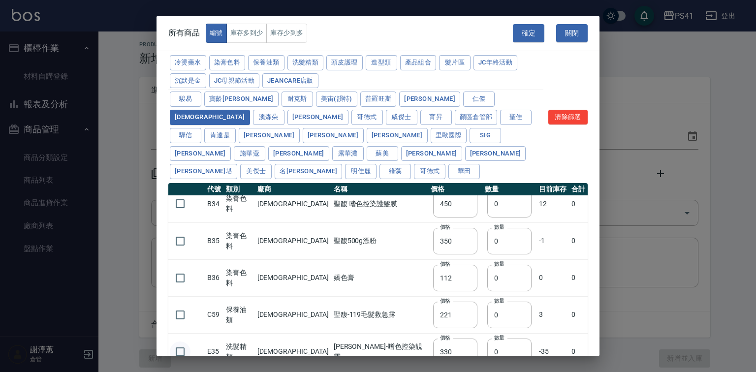
click at [182, 350] on input "checkbox" at bounding box center [180, 352] width 21 height 21
checkbox input "true"
drag, startPoint x: 465, startPoint y: 349, endPoint x: 457, endPoint y: 353, distance: 8.4
click at [487, 353] on input "0" at bounding box center [509, 352] width 44 height 27
type input "12"
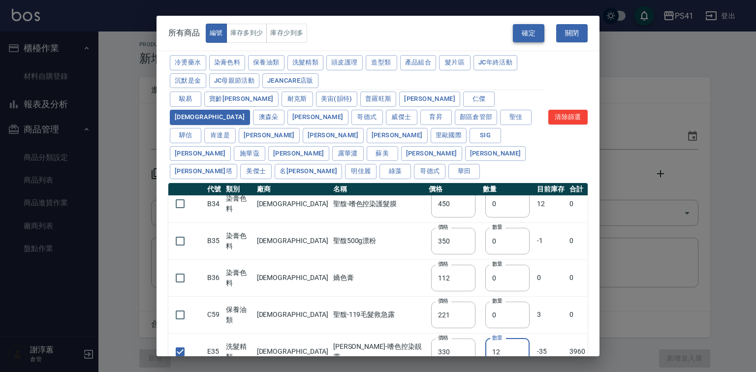
click at [531, 40] on button "確定" at bounding box center [529, 33] width 32 height 18
type input "E35 聖馥-嗜色控染靚露"
type input "330"
type input "12"
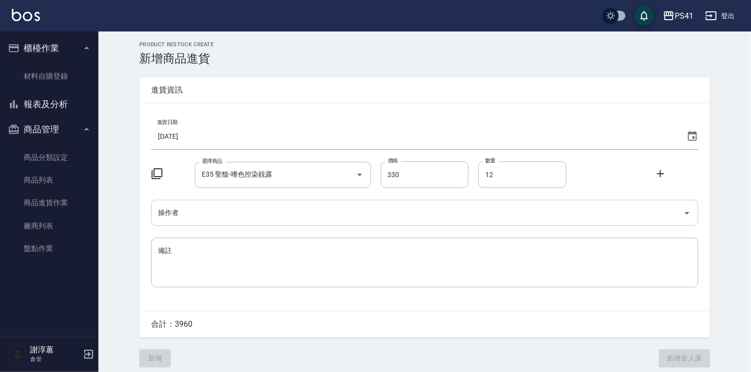
click at [237, 219] on input "操作者" at bounding box center [418, 212] width 524 height 17
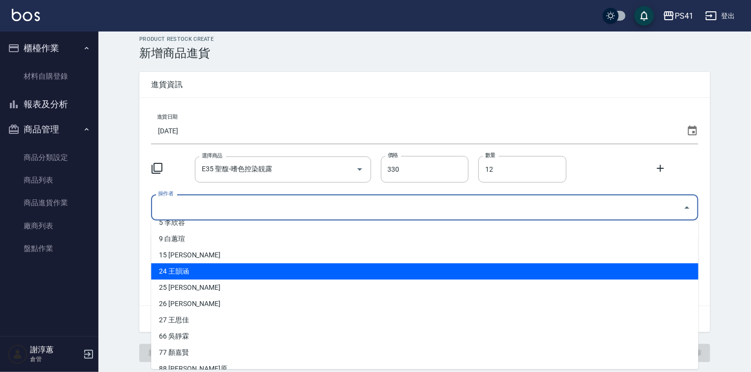
scroll to position [70, 0]
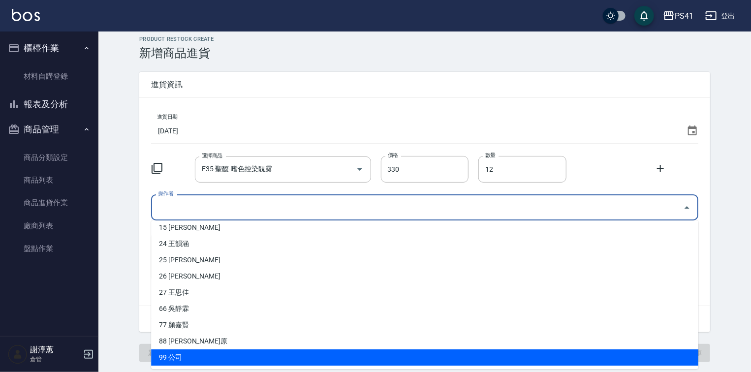
click at [175, 351] on li "99 公司" at bounding box center [425, 358] width 548 height 16
type input "公司"
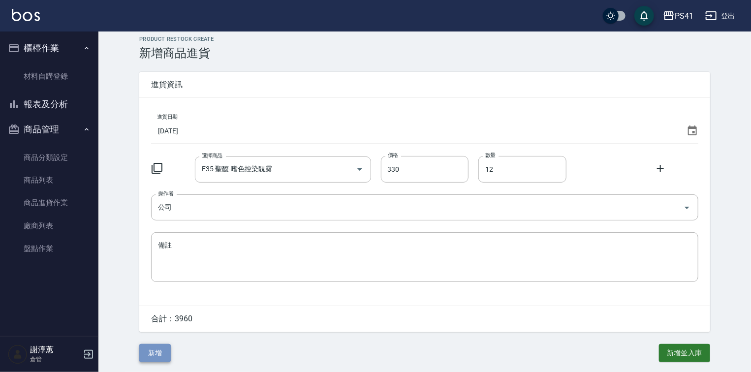
click at [154, 353] on button "新增" at bounding box center [155, 353] width 32 height 18
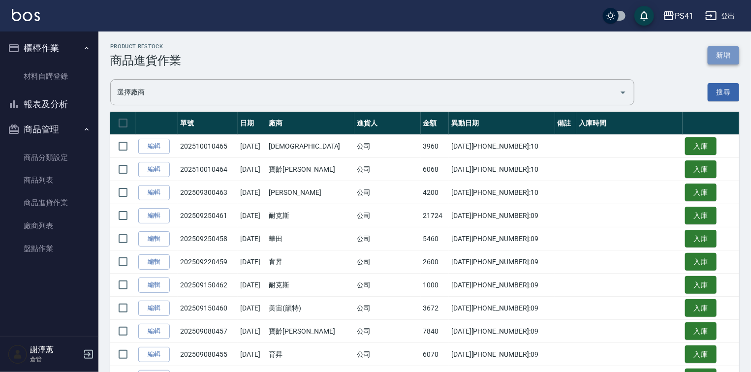
click at [723, 50] on button "新增" at bounding box center [724, 55] width 32 height 18
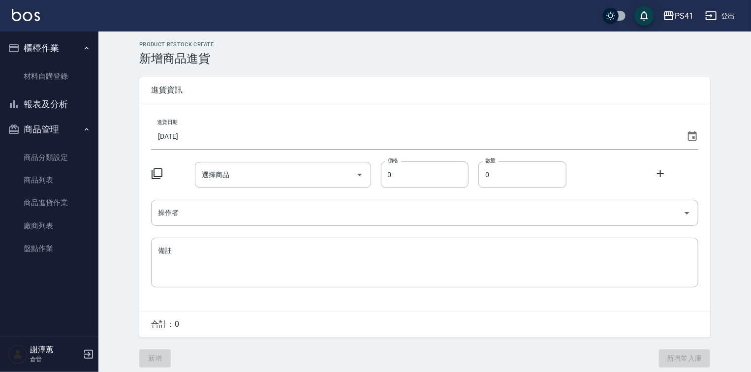
click at [302, 122] on div "進貨日期 [DATE]" at bounding box center [425, 132] width 548 height 34
click at [302, 130] on input "[DATE]" at bounding box center [417, 136] width 532 height 27
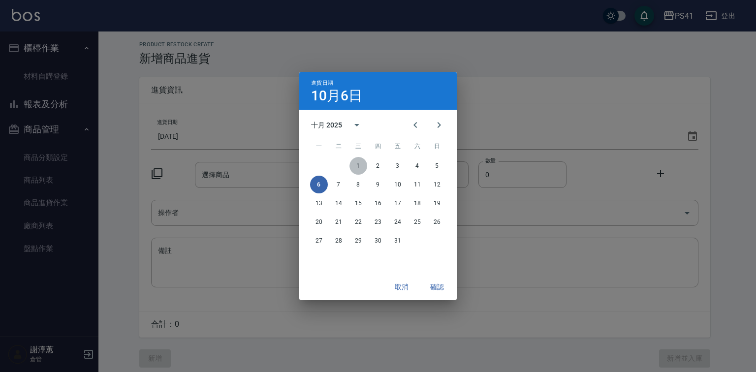
click at [364, 164] on button "1" at bounding box center [359, 166] width 18 height 18
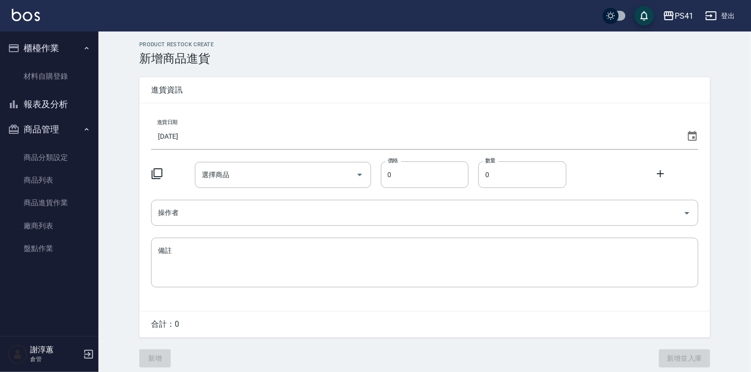
click at [159, 175] on icon at bounding box center [157, 174] width 12 height 12
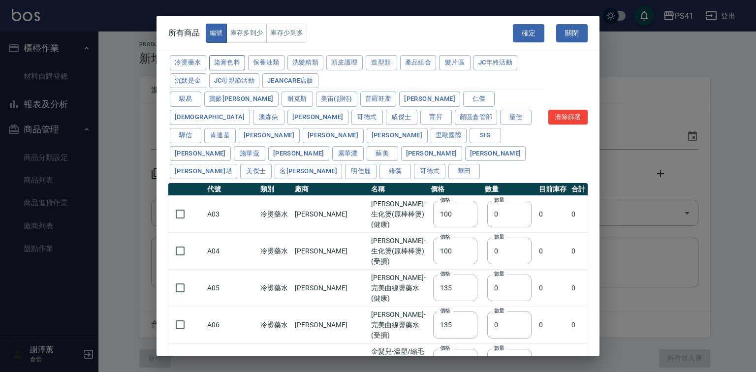
click at [246, 69] on button "染膏色料" at bounding box center [227, 62] width 36 height 15
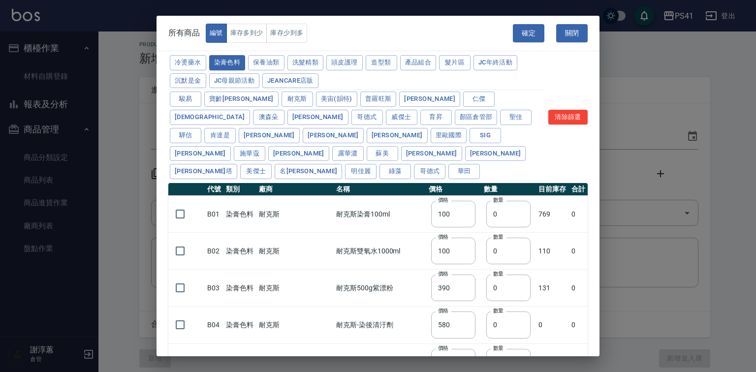
type input "390"
type input "580"
type input "105"
type input "406"
type input "105"
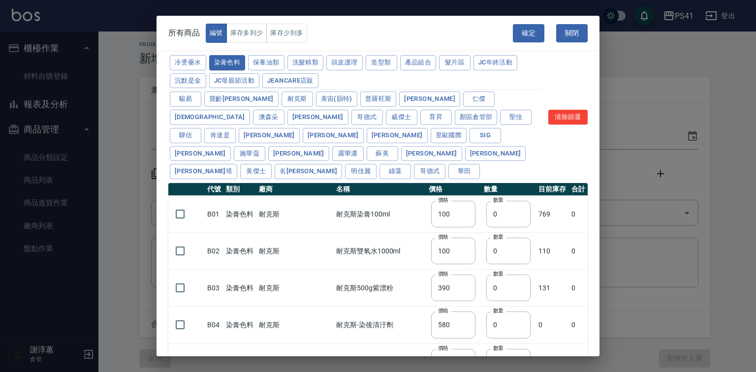
type input "450"
type input "102"
type input "137"
type input "110"
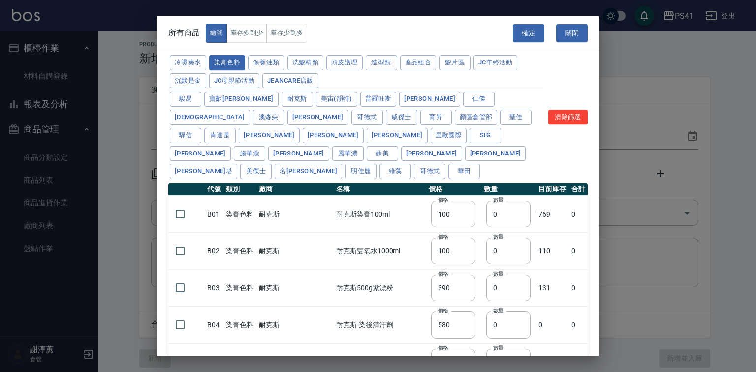
type input "133"
type input "186"
type input "133"
type input "450"
type input "350"
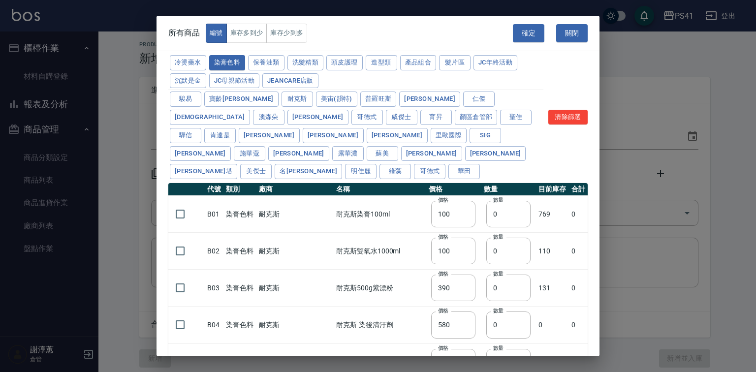
type input "112"
type input "1060"
type input "200"
type input "350"
click at [182, 215] on input "checkbox" at bounding box center [180, 214] width 21 height 21
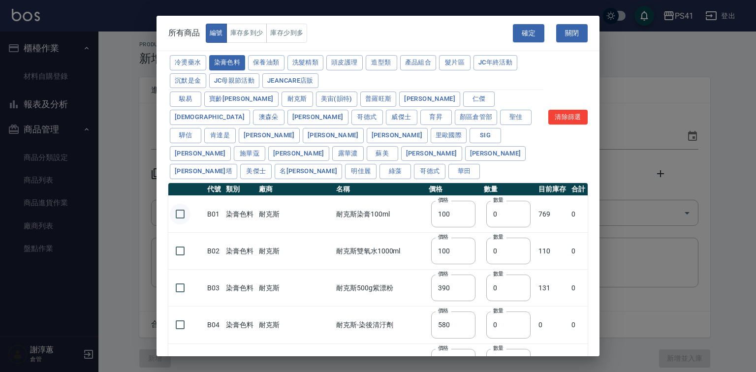
checkbox input "true"
drag, startPoint x: 486, startPoint y: 212, endPoint x: 467, endPoint y: 220, distance: 20.9
click at [482, 220] on td "數量 0 數量" at bounding box center [509, 214] width 55 height 37
type input "12"
click at [185, 254] on input "checkbox" at bounding box center [180, 251] width 21 height 21
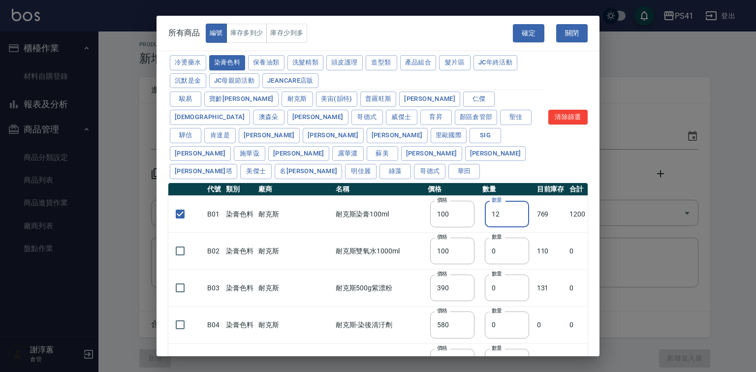
checkbox input "true"
drag, startPoint x: 496, startPoint y: 249, endPoint x: 462, endPoint y: 256, distance: 35.1
click at [461, 256] on tr "B02 染膏色料 耐克斯 耐克斯雙氧水1000ml 價格 100 價格 數量 0 數量 110 0" at bounding box center [378, 251] width 420 height 37
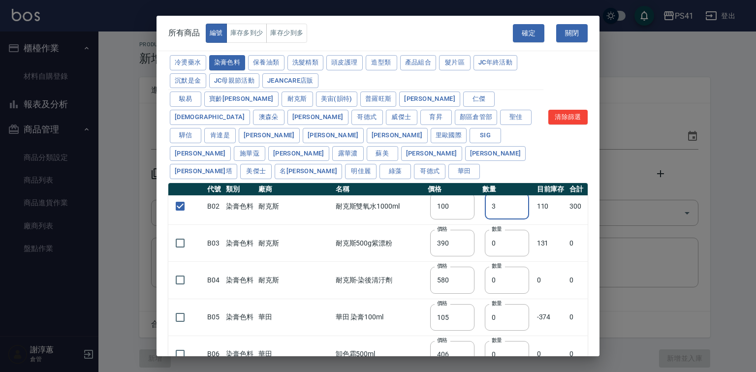
scroll to position [118, 0]
type input "3"
click at [285, 66] on button "保養油類" at bounding box center [266, 62] width 36 height 15
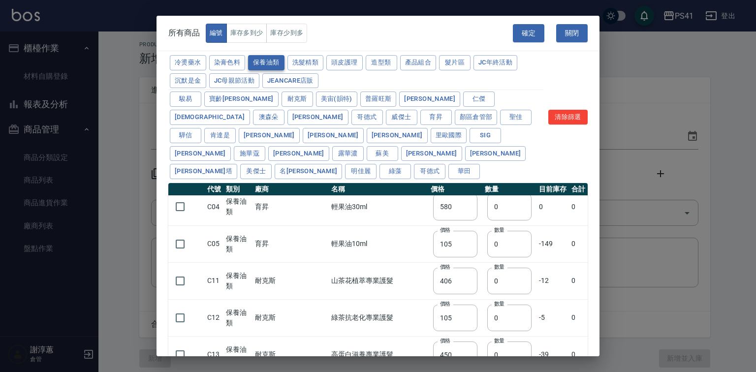
checkbox input "false"
type input "340"
type input "0"
checkbox input "false"
type input "53"
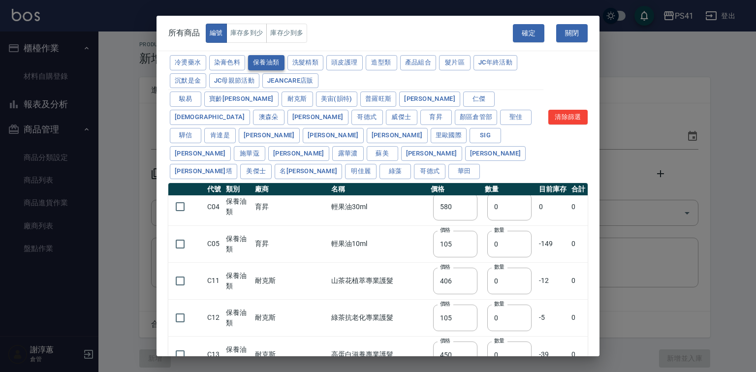
type input "0"
type input "340"
type input "53"
type input "32"
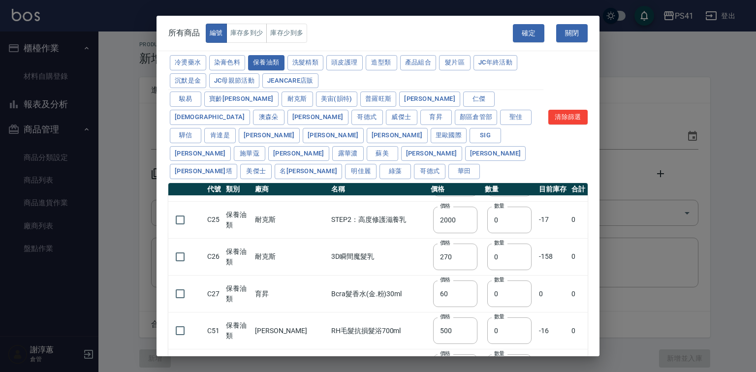
scroll to position [551, 0]
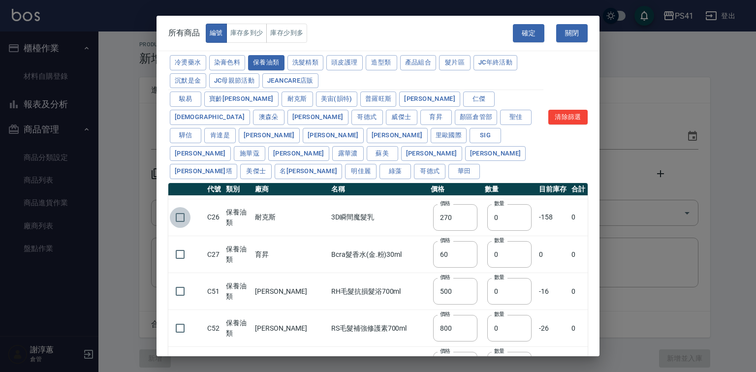
click at [180, 215] on input "checkbox" at bounding box center [180, 217] width 21 height 21
click at [487, 227] on input "0" at bounding box center [509, 217] width 44 height 27
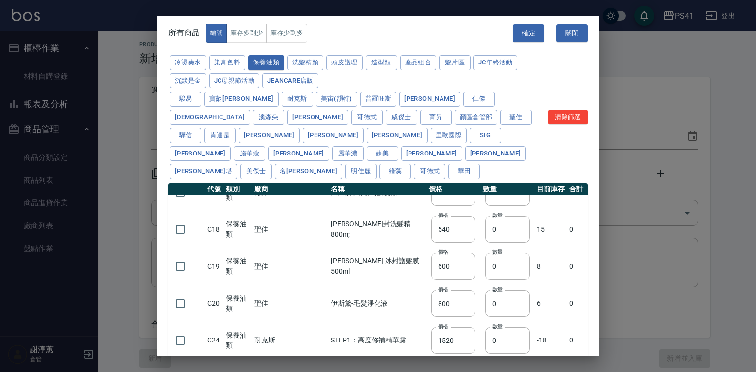
scroll to position [473, 0]
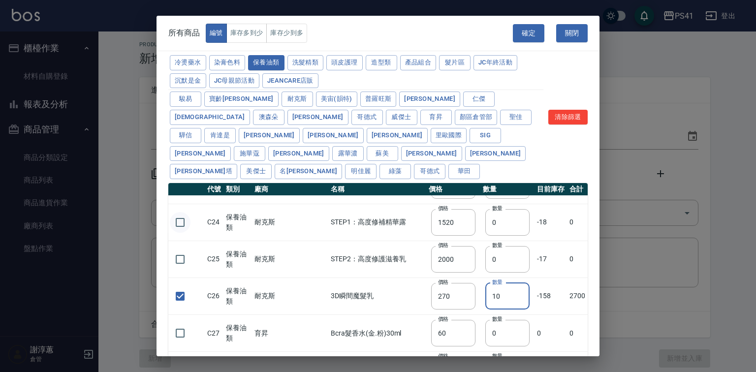
click at [190, 232] on input "checkbox" at bounding box center [180, 222] width 21 height 21
click at [183, 227] on input "checkbox" at bounding box center [180, 222] width 21 height 21
click at [183, 218] on input "checkbox" at bounding box center [180, 222] width 21 height 21
click at [178, 253] on input "checkbox" at bounding box center [180, 259] width 21 height 21
drag, startPoint x: 498, startPoint y: 216, endPoint x: 458, endPoint y: 210, distance: 40.3
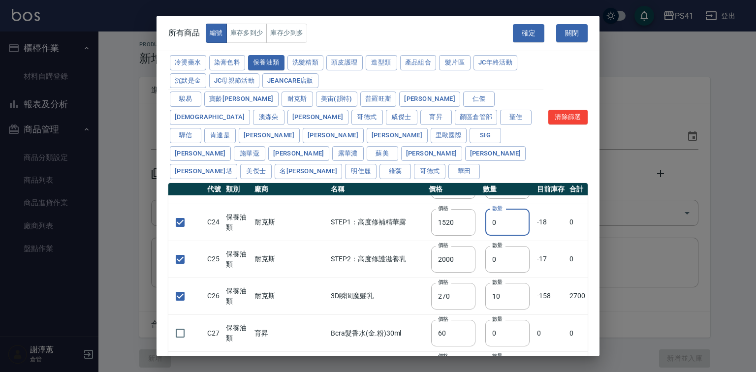
click at [450, 223] on tr "C24 保養油類 耐克斯 STEP1：高度修補精華露 價格 1520 價格 數量 0 數量 -18 0" at bounding box center [378, 222] width 420 height 37
drag, startPoint x: 458, startPoint y: 274, endPoint x: 453, endPoint y: 275, distance: 6.1
click at [453, 275] on tr "C25 保養油類 耐克斯 STEP2：高度修護滋養乳 價格 2000 價格 數量 0 數量 -17 0" at bounding box center [378, 259] width 420 height 37
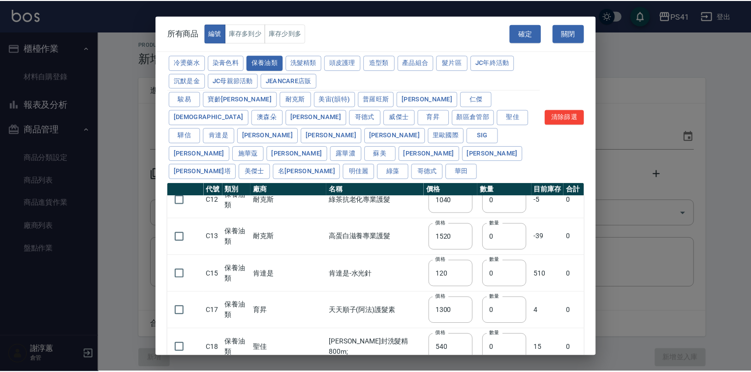
scroll to position [197, 0]
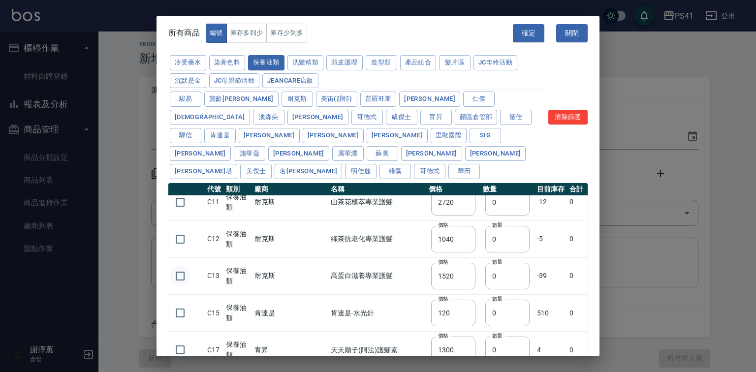
click at [179, 273] on input "checkbox" at bounding box center [180, 276] width 21 height 21
drag, startPoint x: 476, startPoint y: 271, endPoint x: 458, endPoint y: 278, distance: 18.4
click at [458, 278] on tr "C13 保養油類 耐克斯 高蛋白滋養專業護髮 價格 1520 價格 數量 0 數量 -39 0" at bounding box center [378, 276] width 420 height 37
click at [189, 232] on input "checkbox" at bounding box center [180, 239] width 21 height 21
drag, startPoint x: 486, startPoint y: 244, endPoint x: 457, endPoint y: 252, distance: 29.5
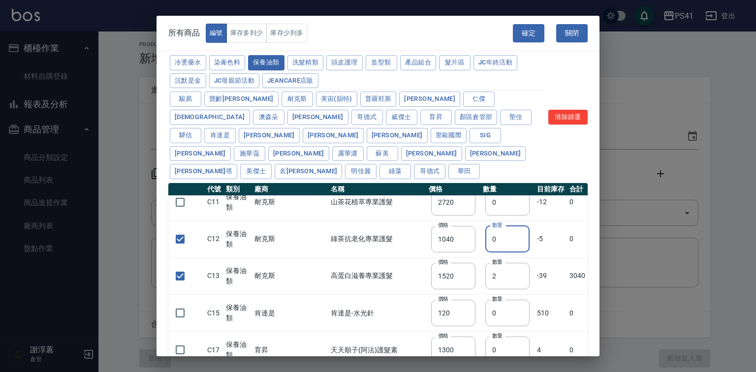
click at [457, 252] on tr "C12 保養油類 耐克斯 綠茶抗老化專業護髮 價格 1040 價格 數量 0 數量 -5 0" at bounding box center [378, 239] width 420 height 37
click at [516, 31] on button "確定" at bounding box center [529, 33] width 32 height 18
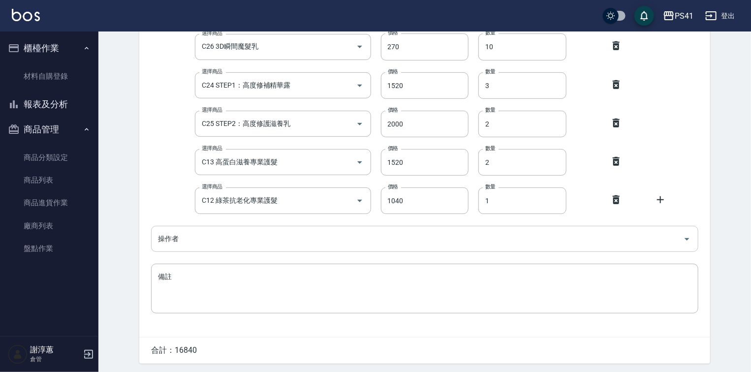
scroll to position [240, 0]
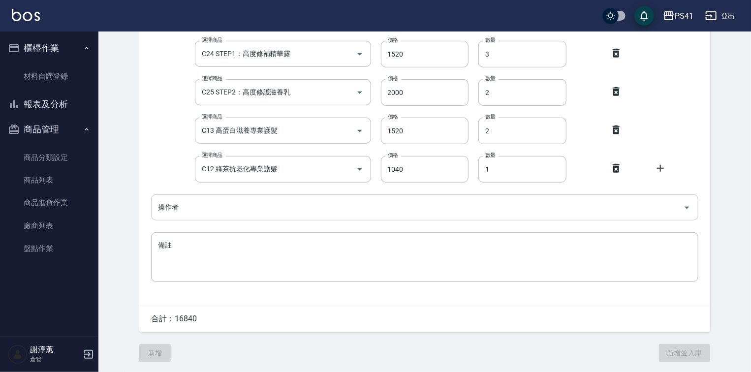
click at [234, 204] on input "操作者" at bounding box center [418, 207] width 524 height 17
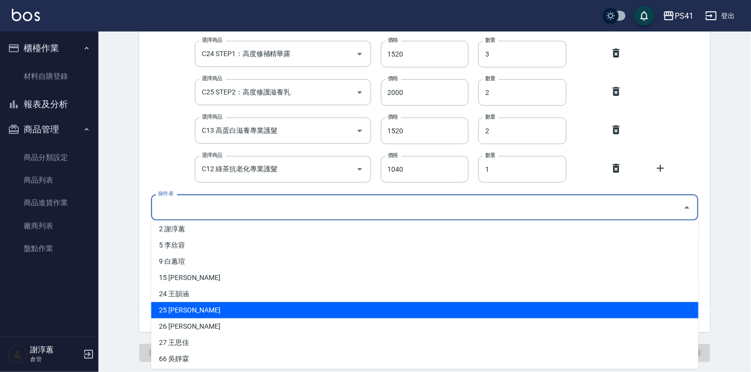
scroll to position [70, 0]
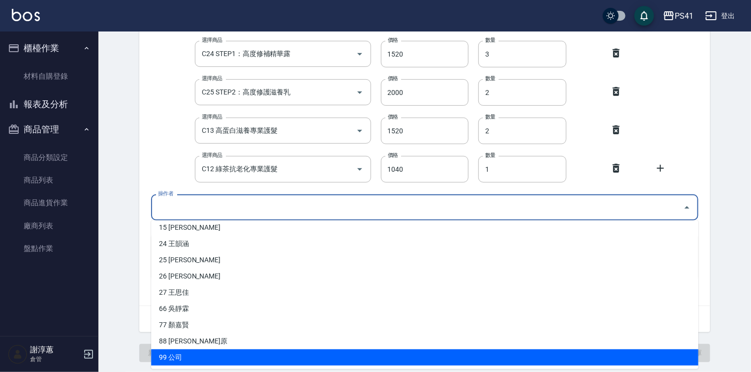
click at [175, 350] on li "99 公司" at bounding box center [425, 358] width 548 height 16
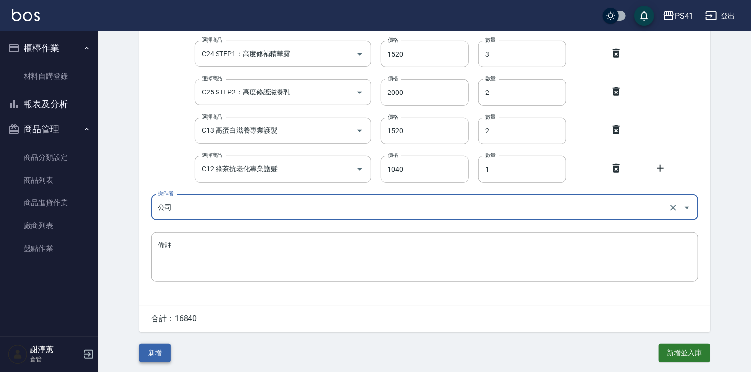
click at [163, 358] on button "新增" at bounding box center [155, 353] width 32 height 18
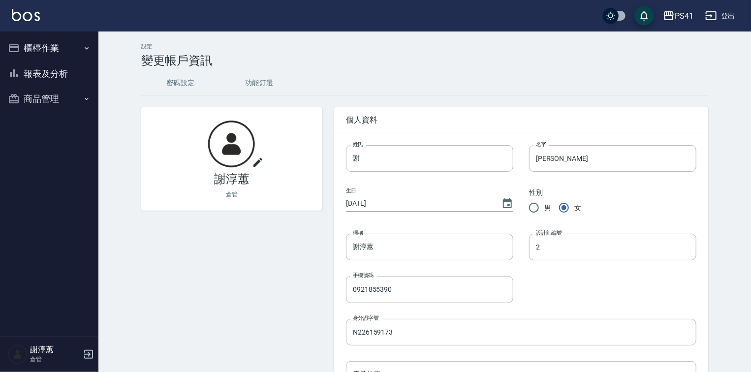
drag, startPoint x: 63, startPoint y: 104, endPoint x: 63, endPoint y: 124, distance: 19.7
click at [63, 105] on button "商品管理" at bounding box center [49, 99] width 91 height 26
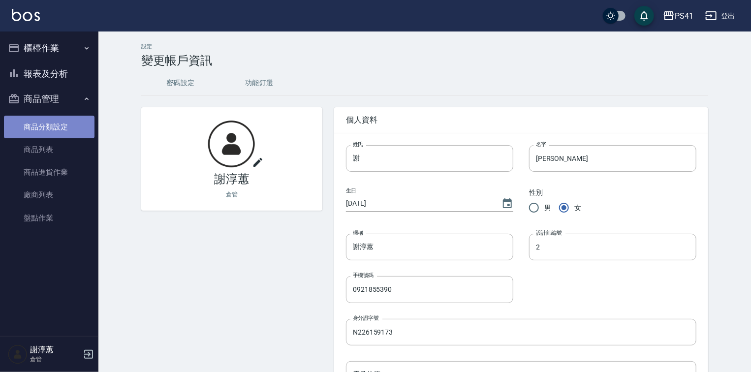
click at [62, 129] on link "商品分類設定" at bounding box center [49, 127] width 91 height 23
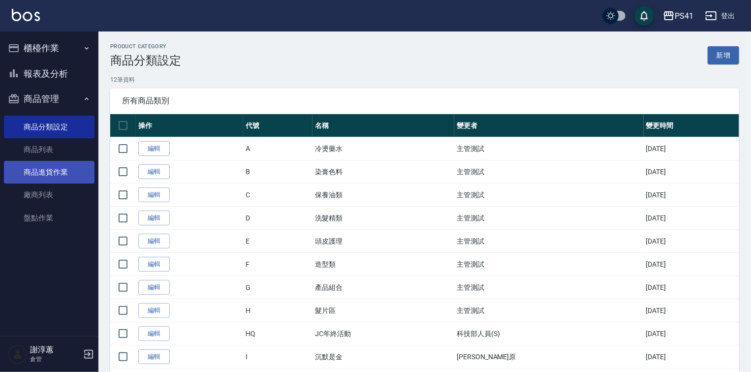
click at [56, 172] on link "商品進貨作業" at bounding box center [49, 172] width 91 height 23
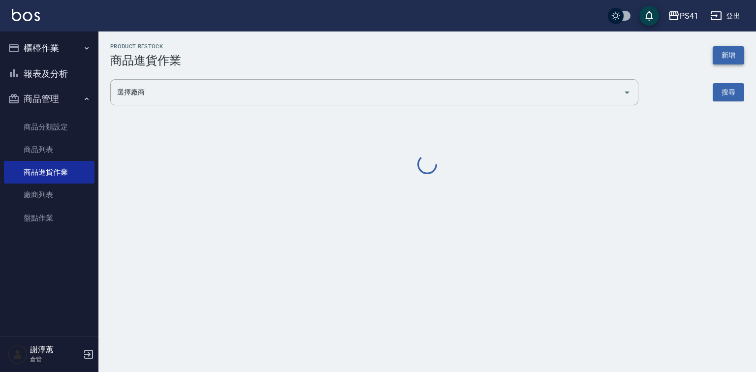
click at [727, 59] on button "新增" at bounding box center [729, 55] width 32 height 18
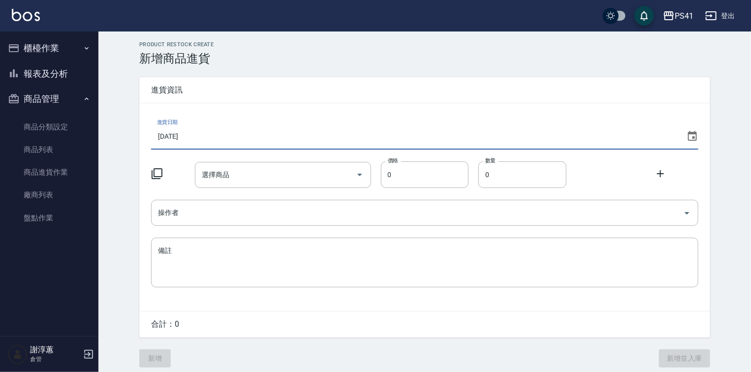
click at [368, 138] on input "[DATE]" at bounding box center [417, 136] width 532 height 27
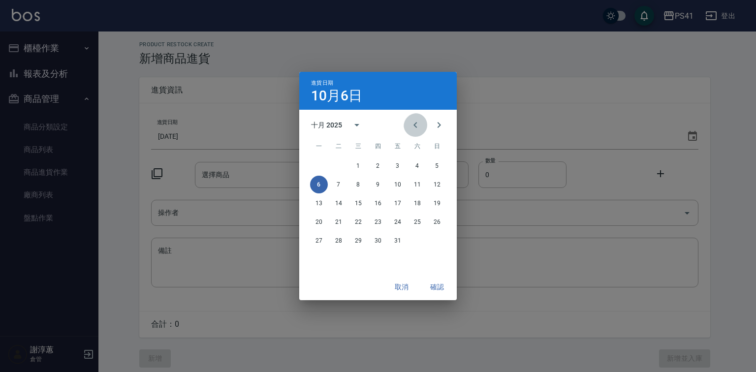
drag, startPoint x: 416, startPoint y: 126, endPoint x: 396, endPoint y: 165, distance: 43.8
click at [416, 126] on icon "Previous month" at bounding box center [416, 125] width 12 height 12
click at [337, 240] on button "30" at bounding box center [339, 241] width 18 height 18
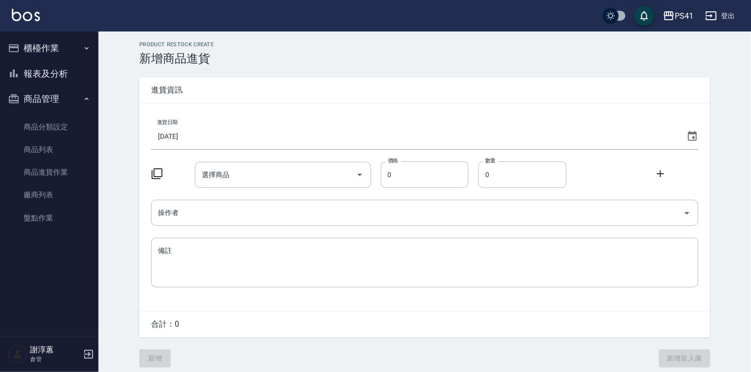
click at [148, 169] on div "進貨日期 2025/09/30 選擇商品 選擇商品 價格 0 價格 數量 0 數量 操作者 操作者 備註 x 備註" at bounding box center [424, 207] width 571 height 208
click at [157, 169] on icon at bounding box center [157, 174] width 12 height 12
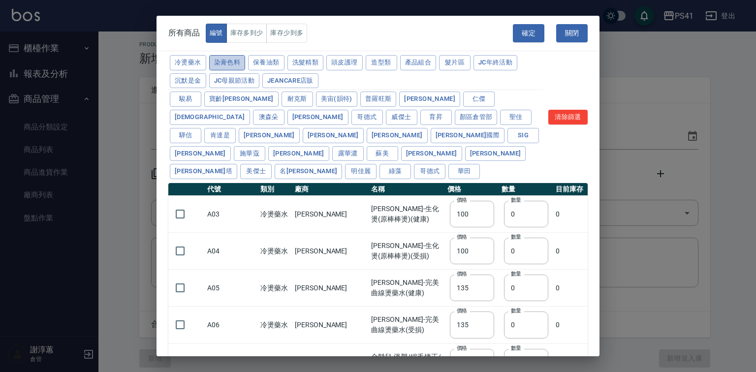
click at [233, 67] on button "染膏色料" at bounding box center [227, 62] width 36 height 15
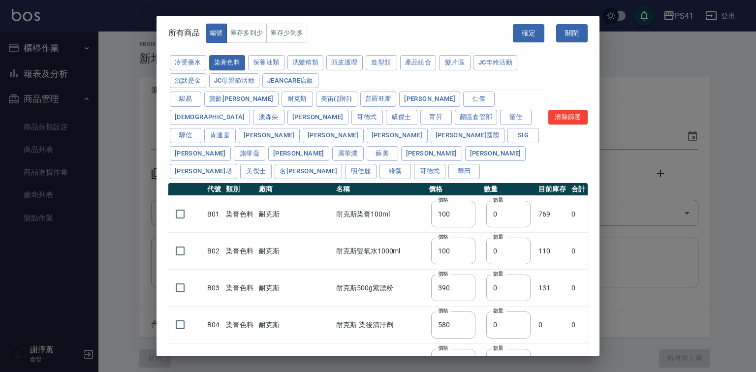
type input "390"
type input "580"
type input "105"
type input "406"
type input "105"
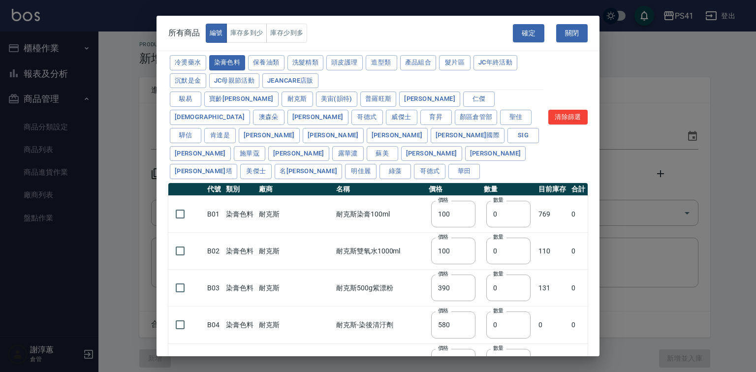
type input "450"
type input "102"
type input "137"
type input "110"
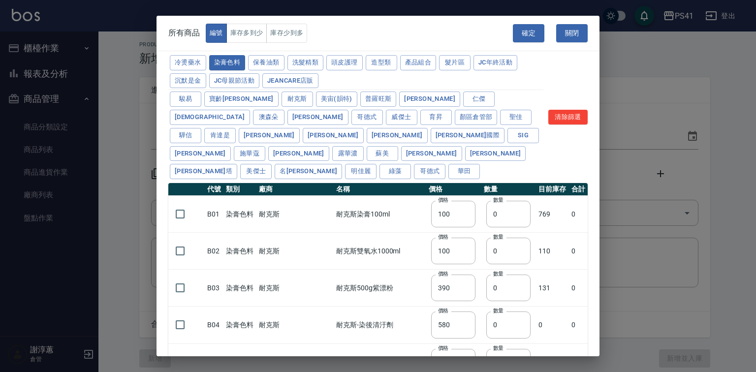
type input "133"
type input "186"
type input "133"
type input "450"
type input "350"
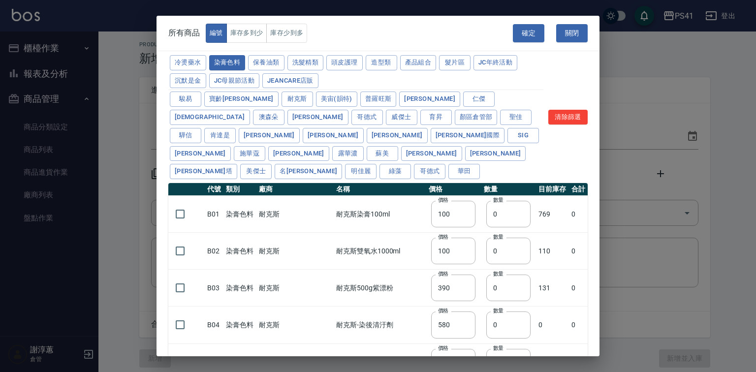
type input "112"
type input "1060"
type input "200"
type input "350"
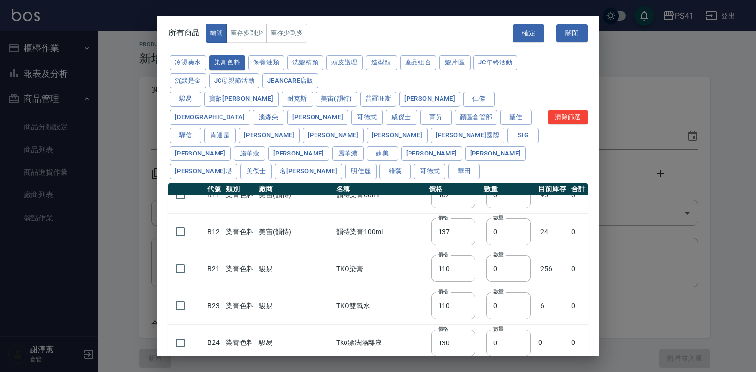
scroll to position [276, 0]
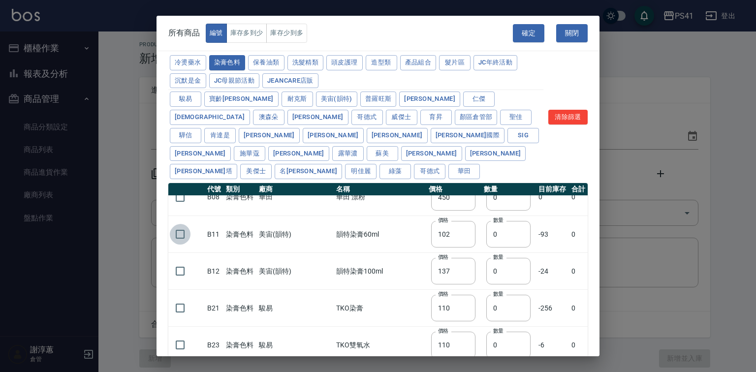
click at [183, 239] on input "checkbox" at bounding box center [180, 234] width 21 height 21
checkbox input "true"
drag, startPoint x: 478, startPoint y: 230, endPoint x: 460, endPoint y: 237, distance: 19.5
click at [460, 237] on tr "B11 染膏色料 美宙(韻特) 韻特染膏60ml 價格 102 價格 數量 0 數量 -93 0" at bounding box center [378, 234] width 420 height 37
drag, startPoint x: 466, startPoint y: 234, endPoint x: 502, endPoint y: 233, distance: 36.4
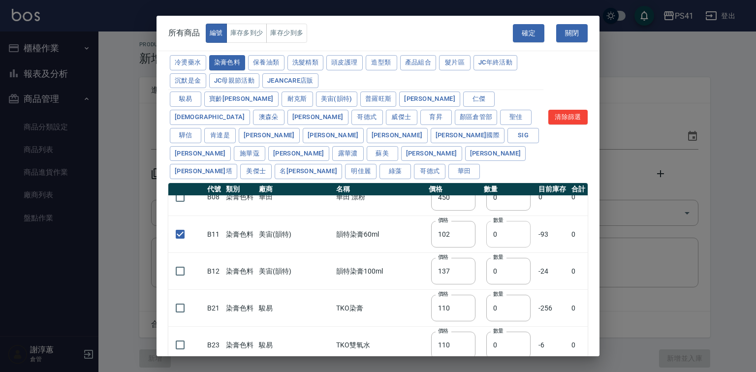
click at [502, 233] on td "數量 0 數量" at bounding box center [509, 234] width 55 height 37
drag, startPoint x: 502, startPoint y: 233, endPoint x: 463, endPoint y: 239, distance: 39.8
click at [463, 239] on tr "B11 染膏色料 美宙(韻特) 韻特染膏60ml 價格 102 價格 數量 0 數量 -93 0" at bounding box center [378, 234] width 420 height 37
drag, startPoint x: 485, startPoint y: 233, endPoint x: 471, endPoint y: 238, distance: 14.2
click at [486, 238] on input "1" at bounding box center [508, 234] width 44 height 27
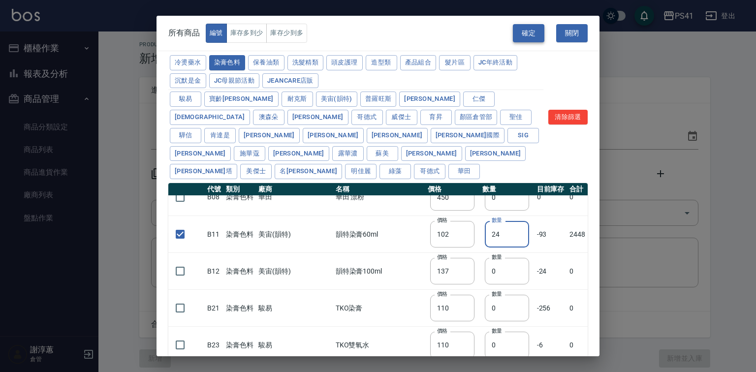
type input "24"
click at [518, 32] on button "確定" at bounding box center [529, 33] width 32 height 18
type input "B11 韻特染膏60ml"
type input "102"
type input "24"
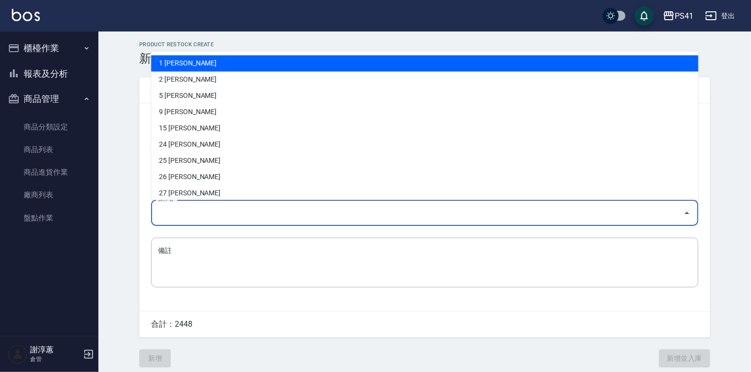
click at [243, 210] on input "操作者" at bounding box center [418, 212] width 524 height 17
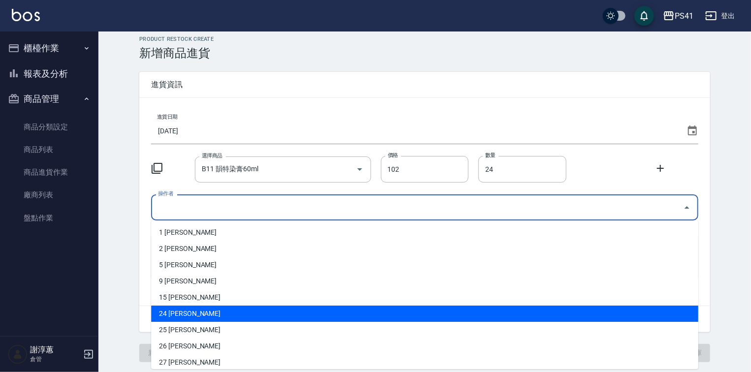
scroll to position [70, 0]
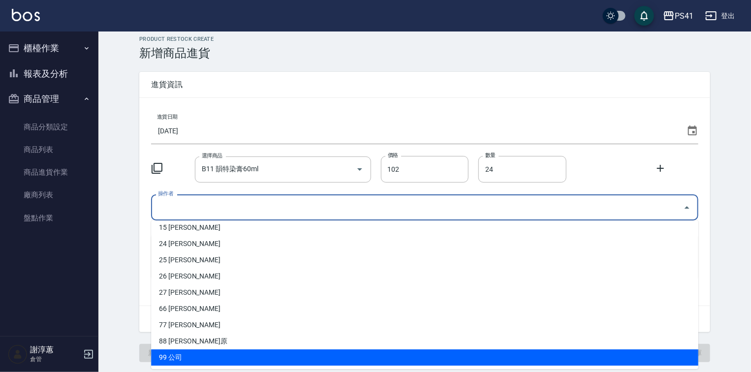
click at [196, 357] on li "99 公司" at bounding box center [425, 358] width 548 height 16
type input "公司"
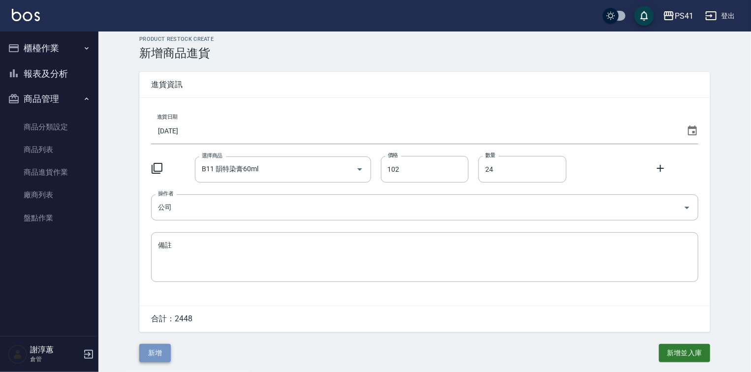
click at [162, 349] on button "新增" at bounding box center [155, 353] width 32 height 18
